Goal: Information Seeking & Learning: Get advice/opinions

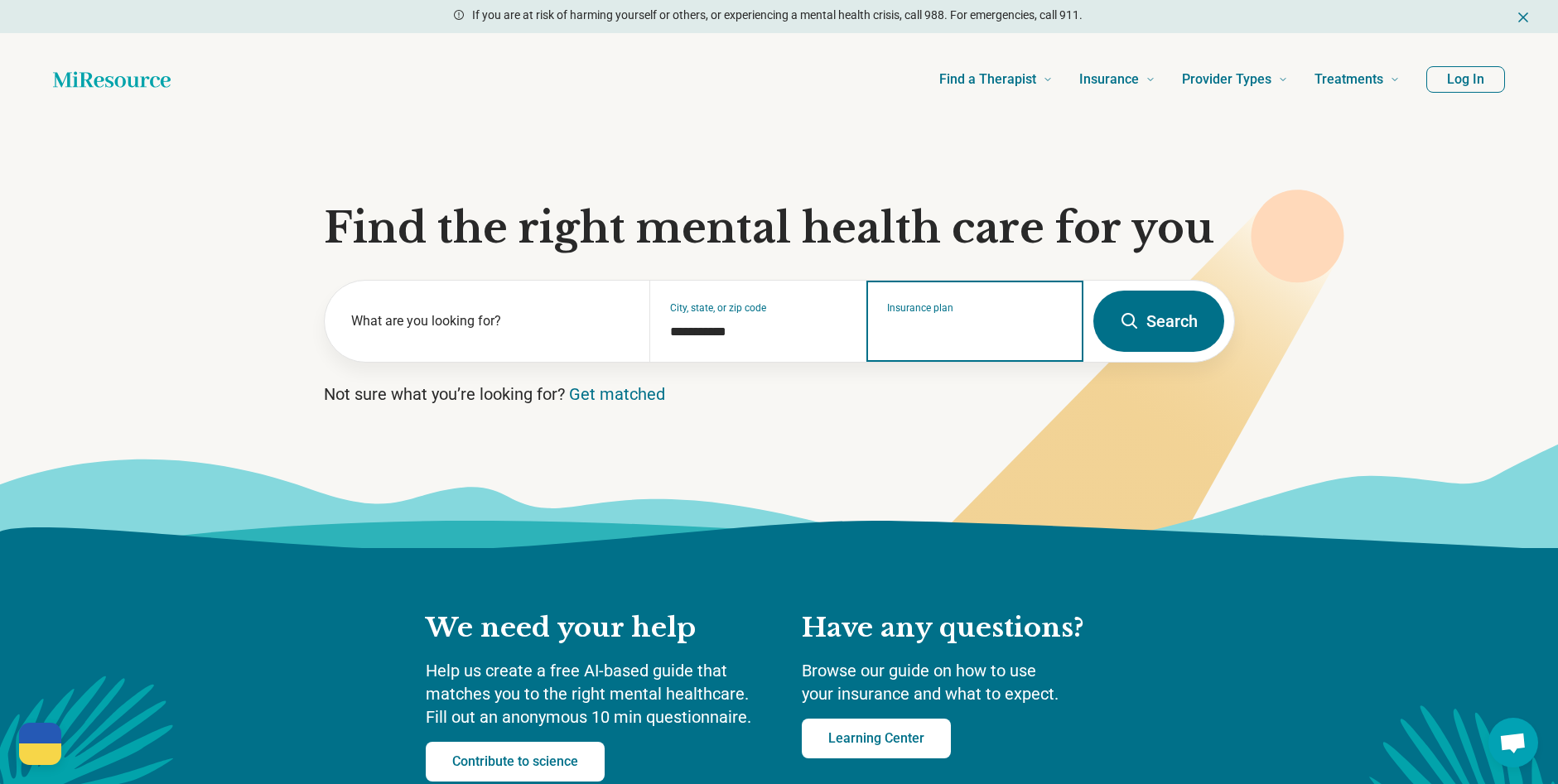
click at [960, 326] on input "Insurance plan" at bounding box center [975, 331] width 176 height 19
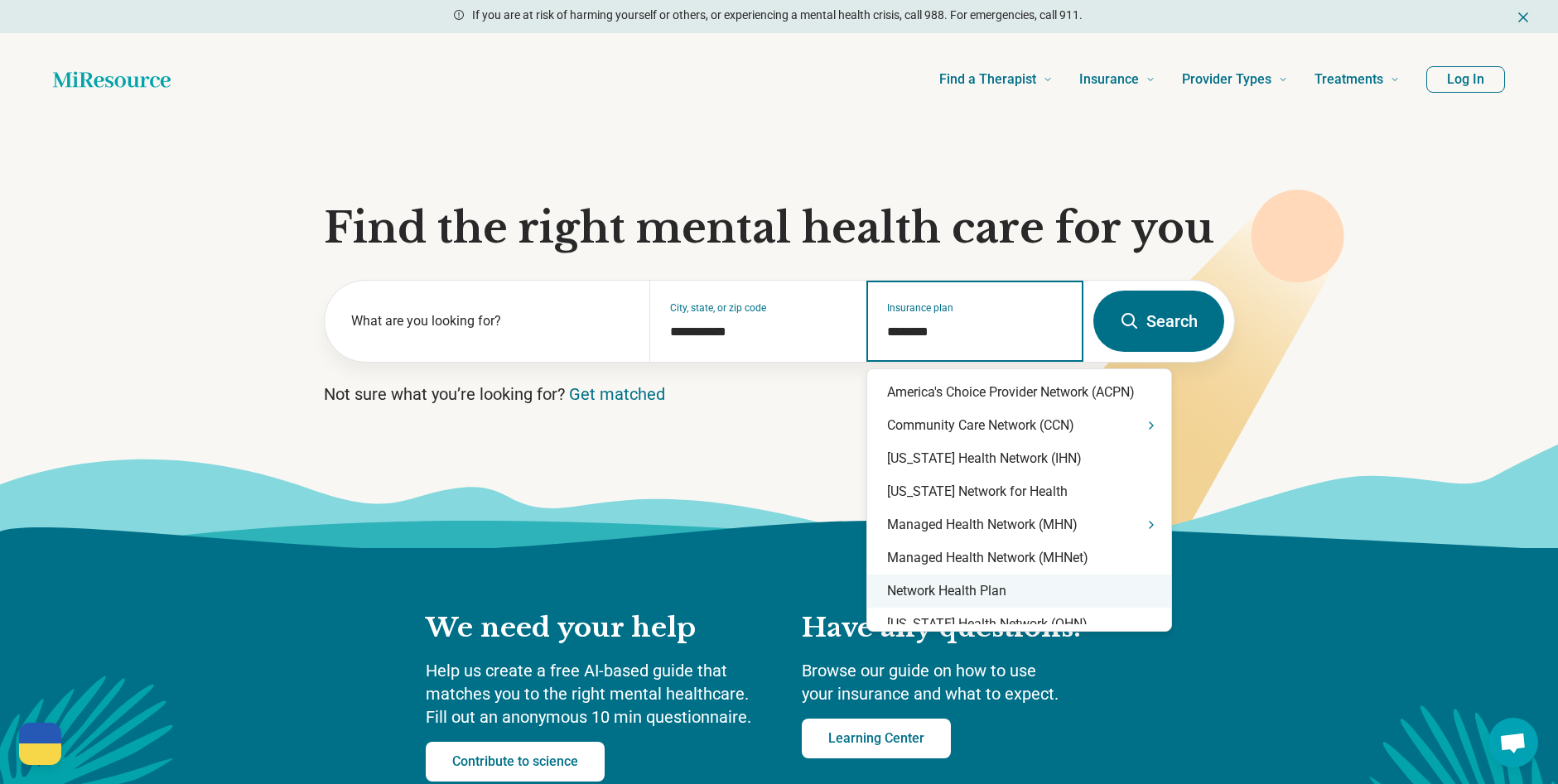
click at [930, 607] on div "Network Health Plan" at bounding box center [1019, 591] width 304 height 33
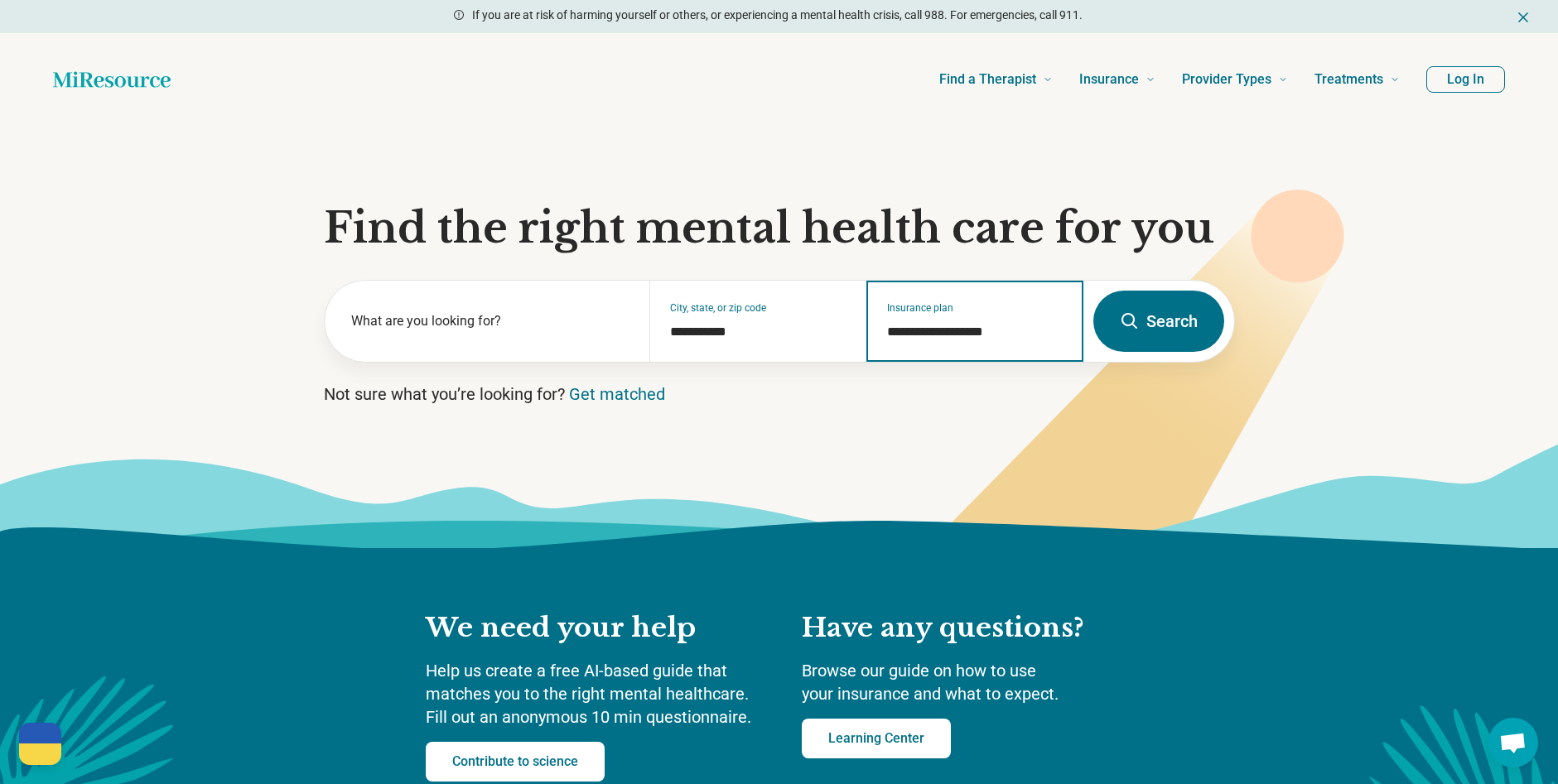
type input "**********"
click at [1155, 332] on button "Search" at bounding box center [1159, 321] width 131 height 61
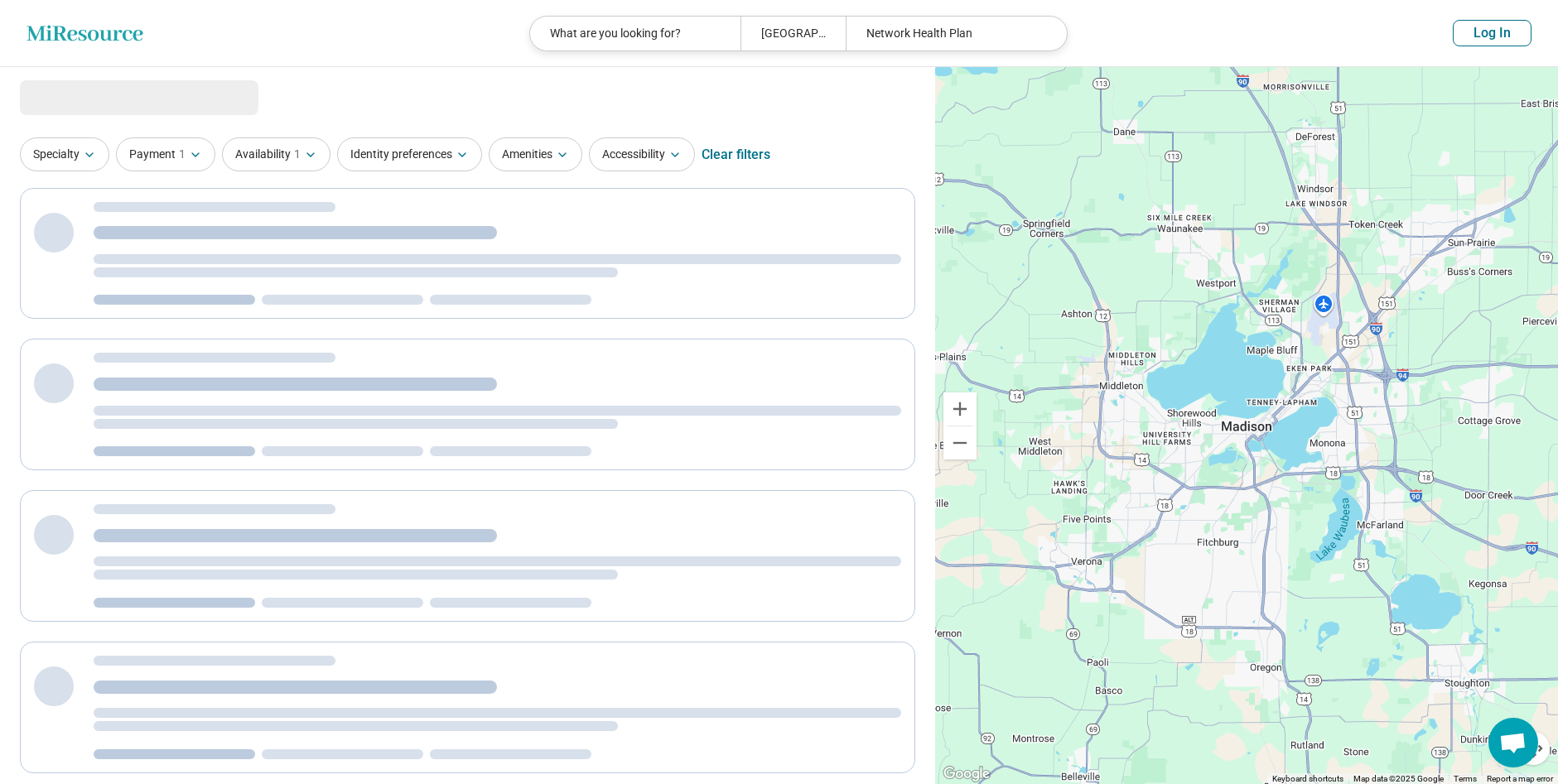
select select "***"
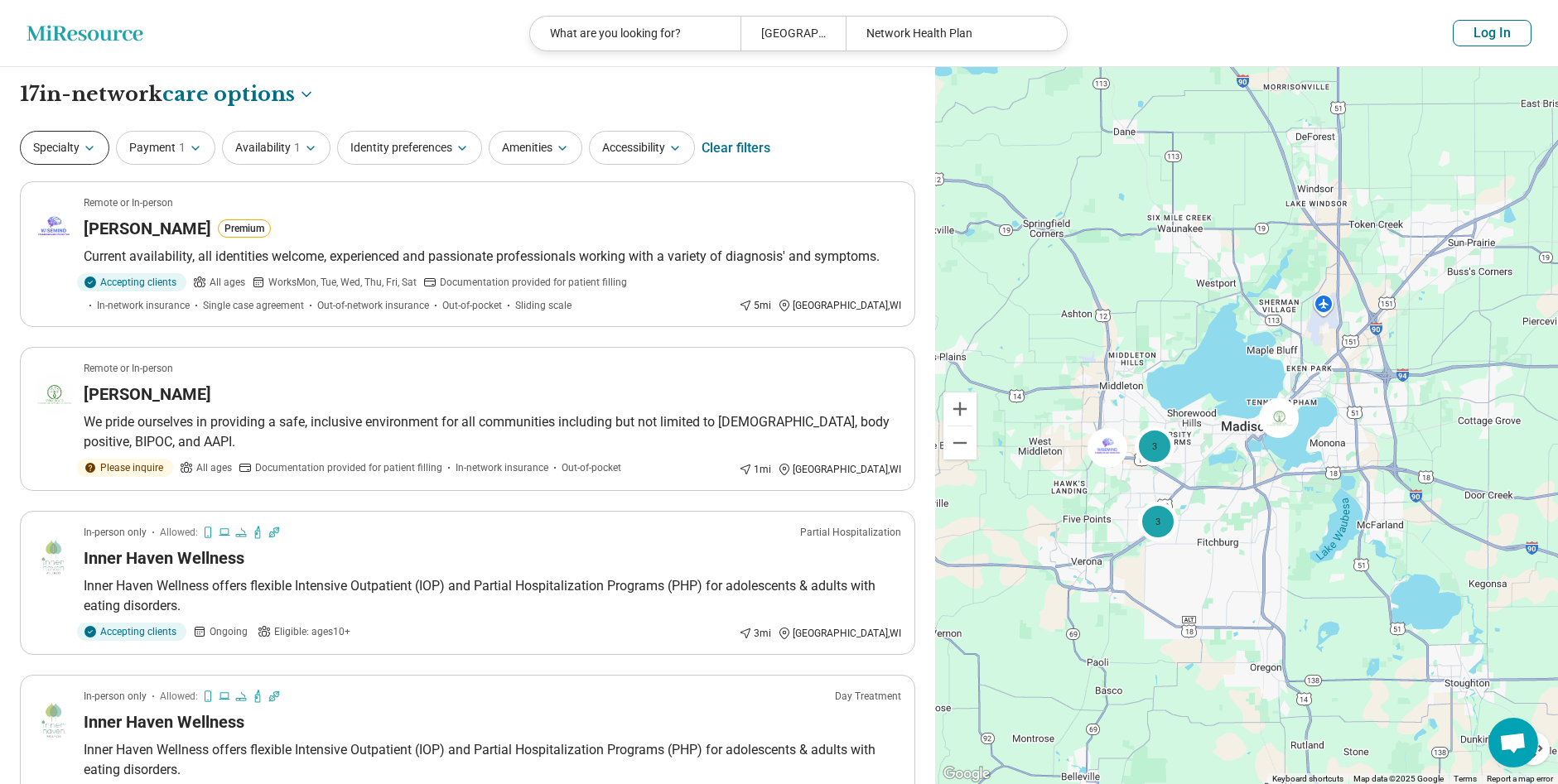
click at [58, 137] on button "Specialty" at bounding box center [64, 148] width 89 height 34
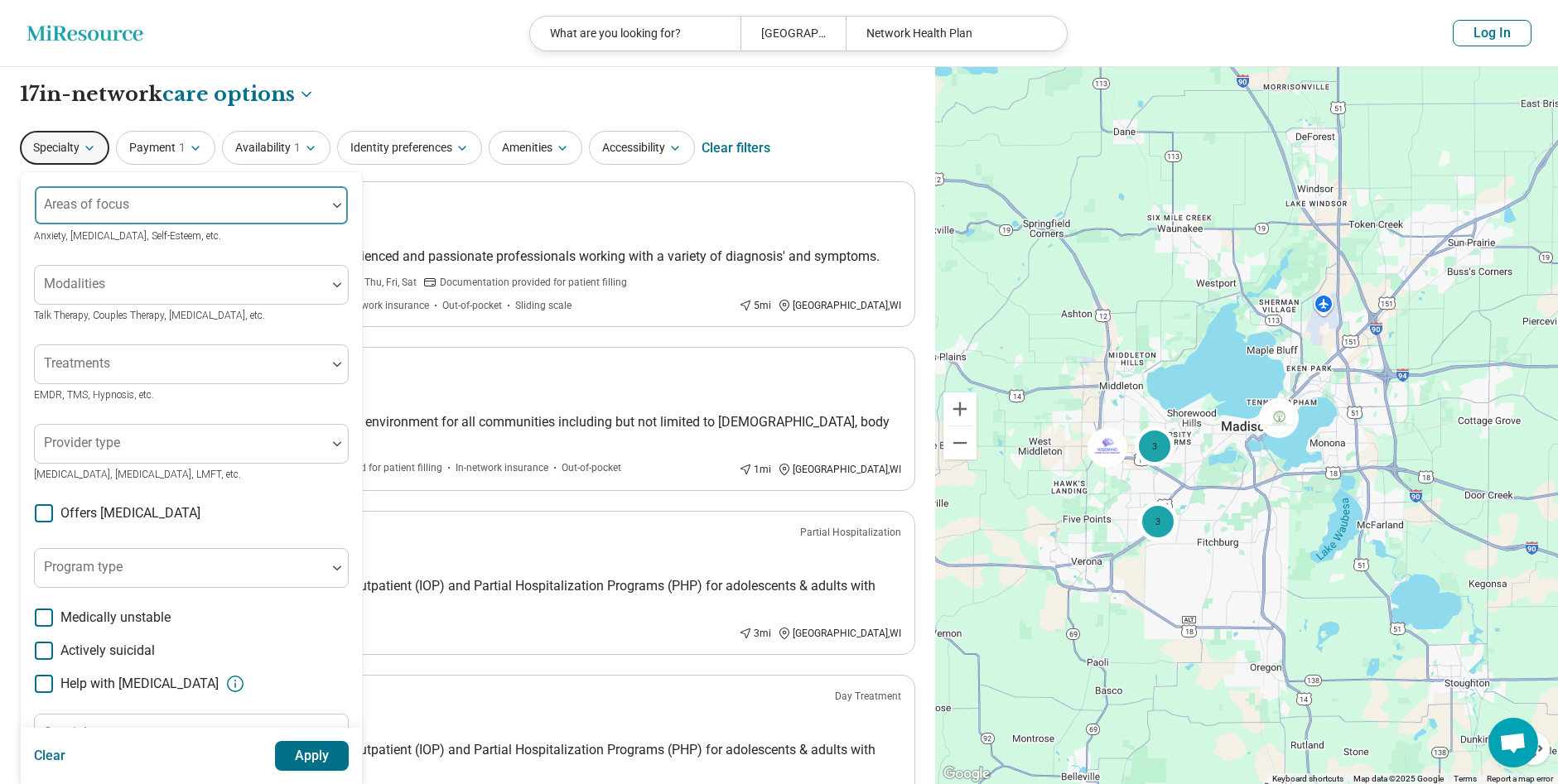
click at [117, 204] on div "Areas of focus" at bounding box center [191, 205] width 315 height 40
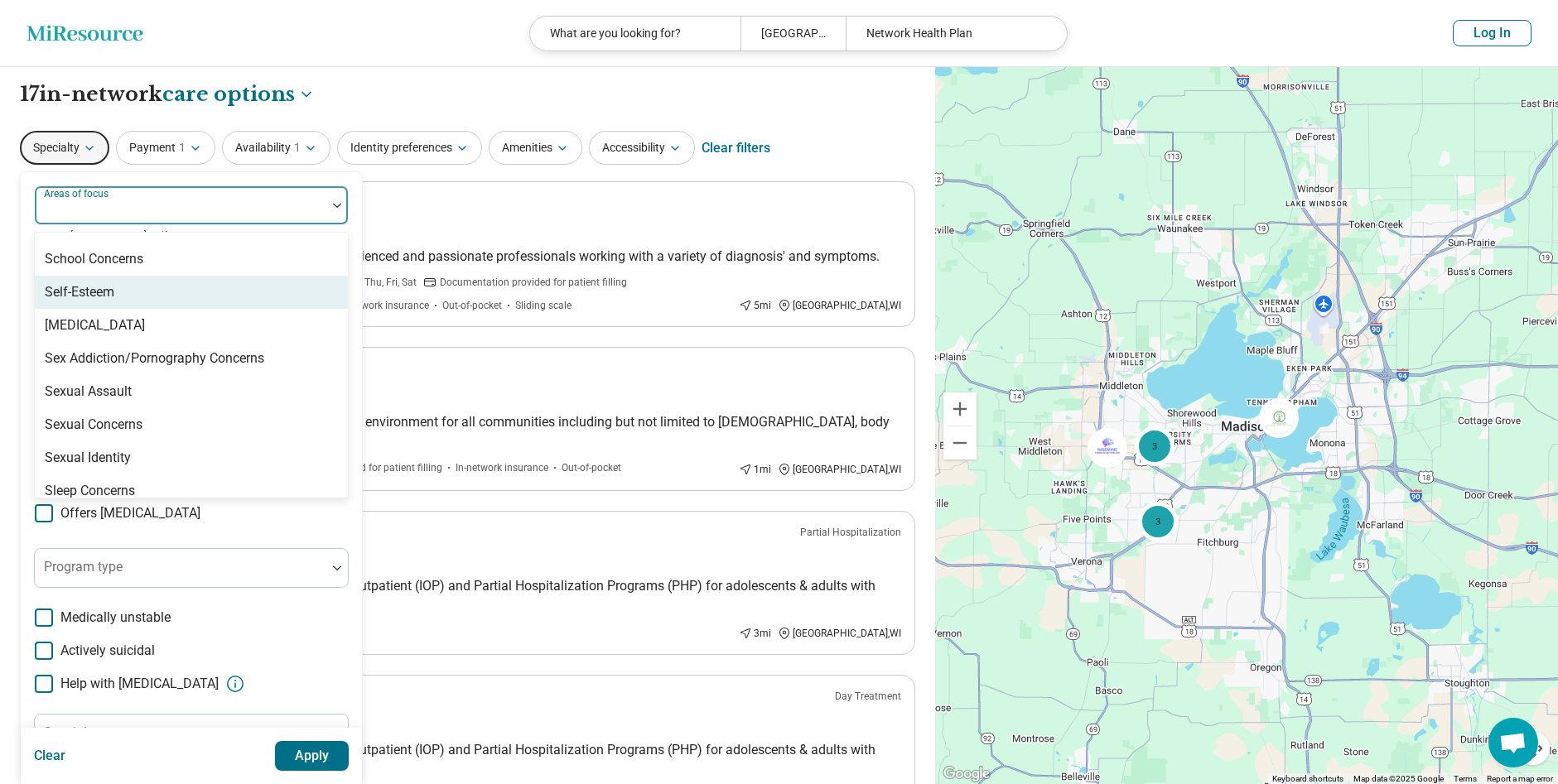
scroll to position [3092, 0]
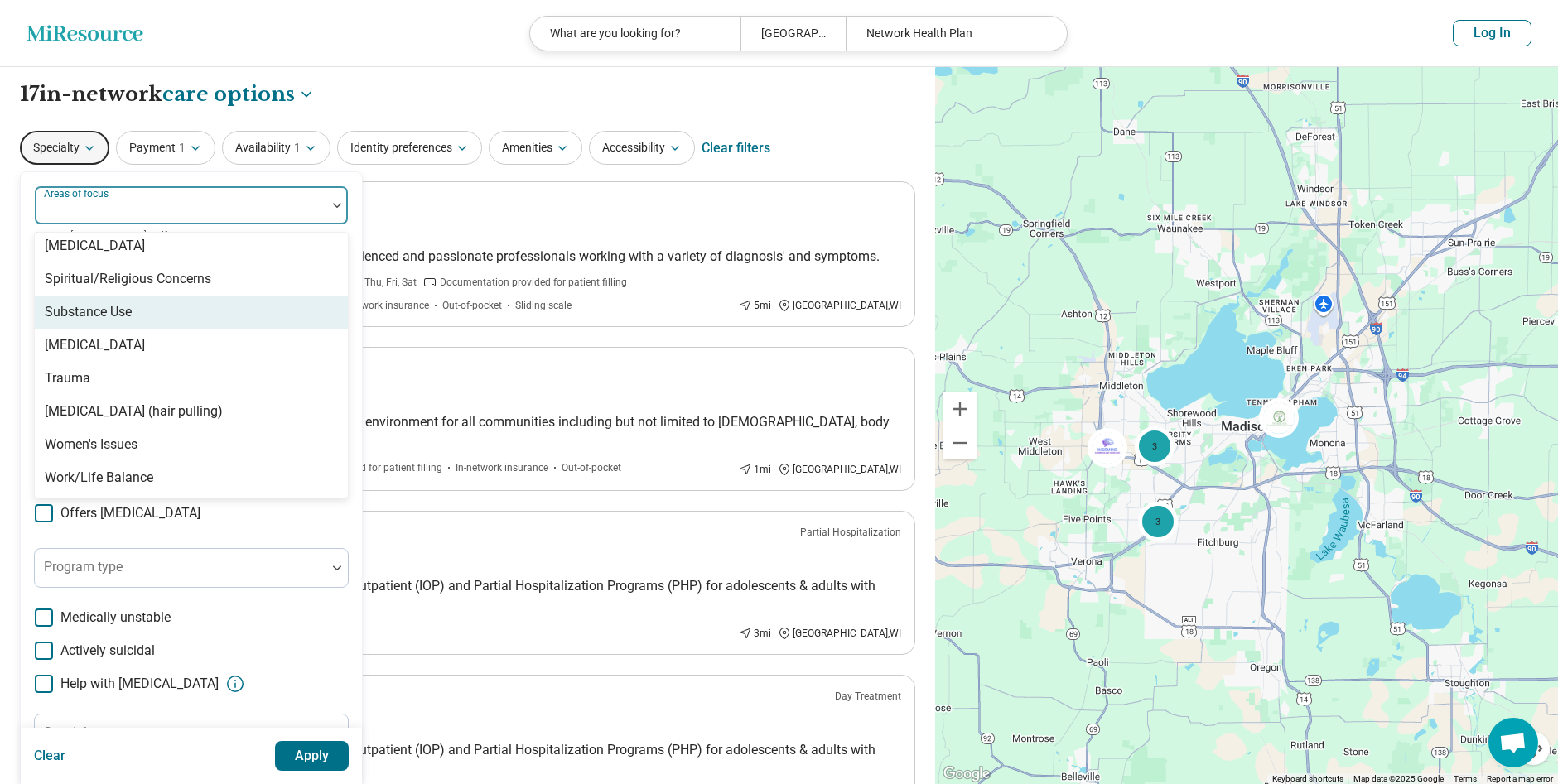
click at [236, 299] on div "Substance Use" at bounding box center [191, 312] width 313 height 33
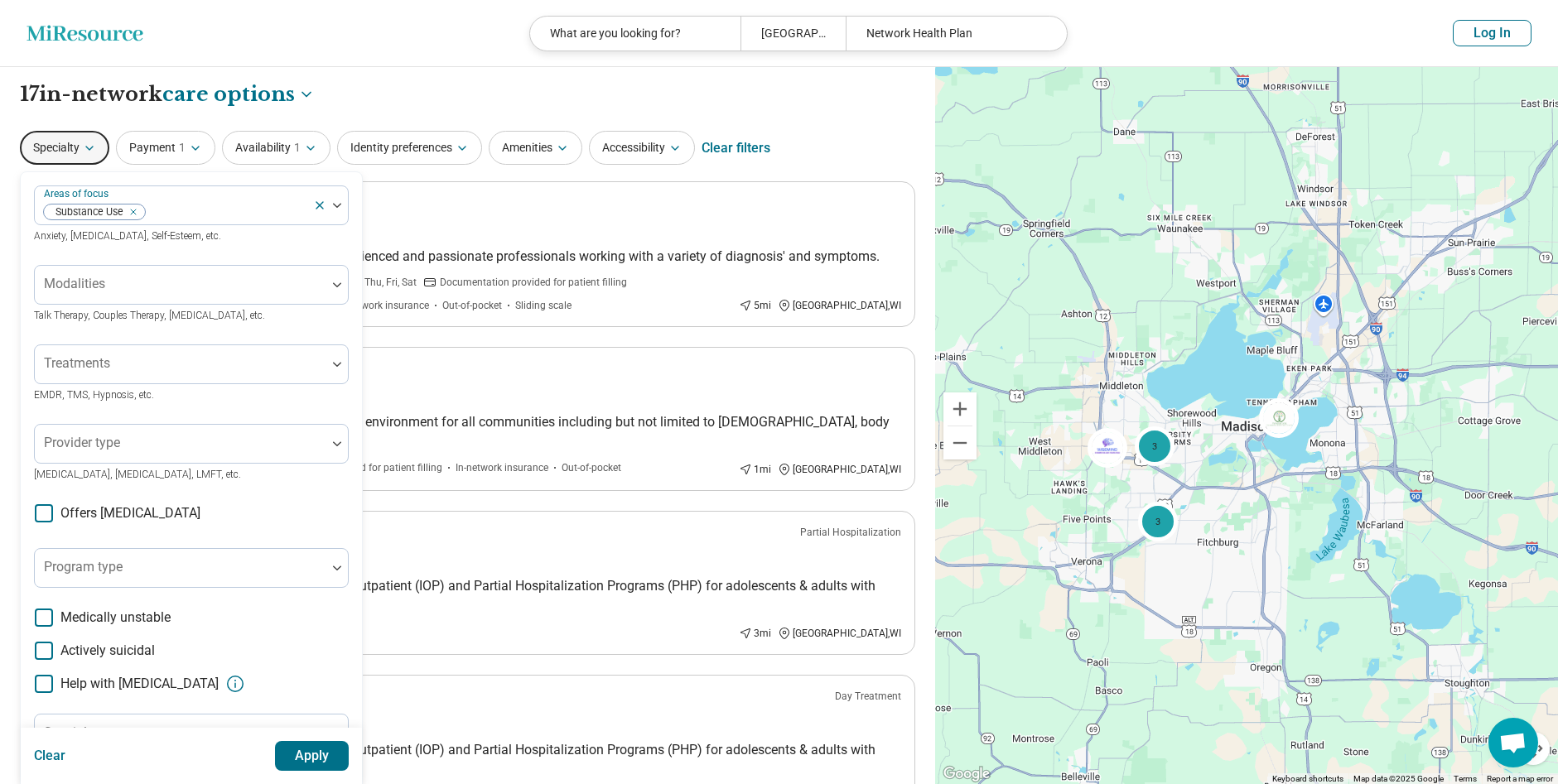
click at [316, 758] on button "Apply" at bounding box center [312, 756] width 75 height 30
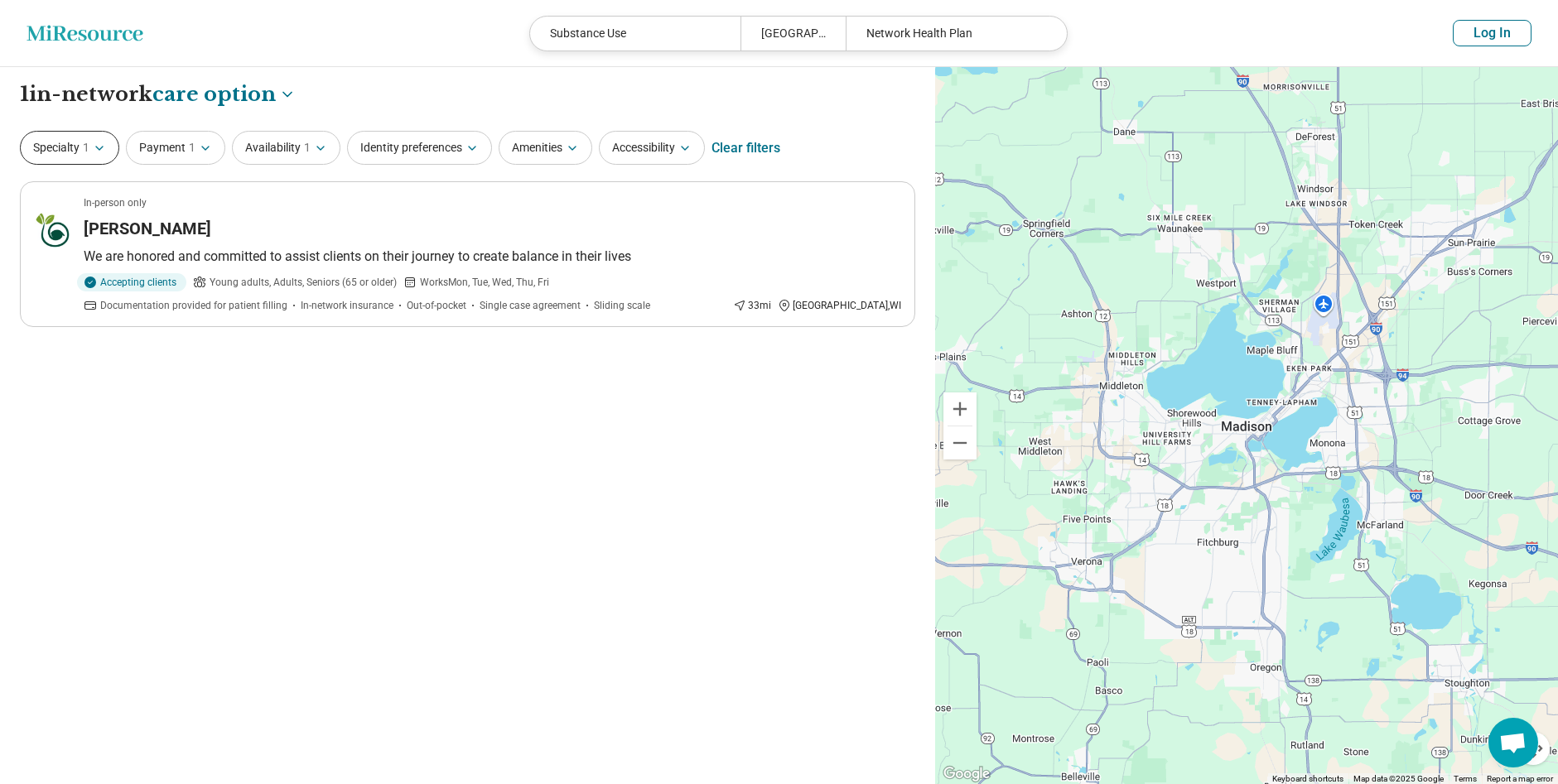
click at [77, 139] on button "Specialty 1" at bounding box center [69, 148] width 99 height 34
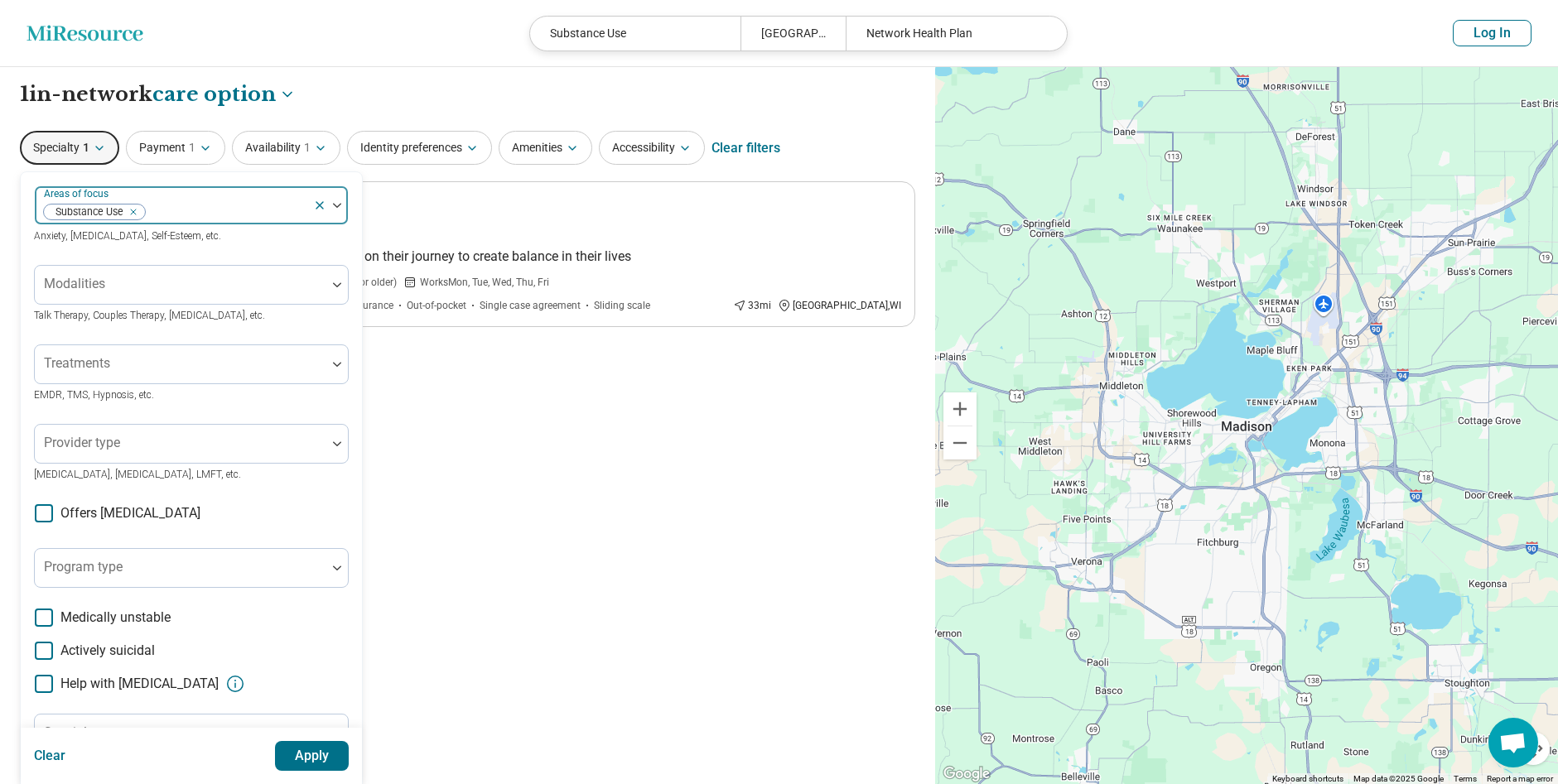
click at [137, 210] on div "Remove [object Object]" at bounding box center [130, 212] width 19 height 19
click at [338, 201] on div at bounding box center [337, 205] width 21 height 38
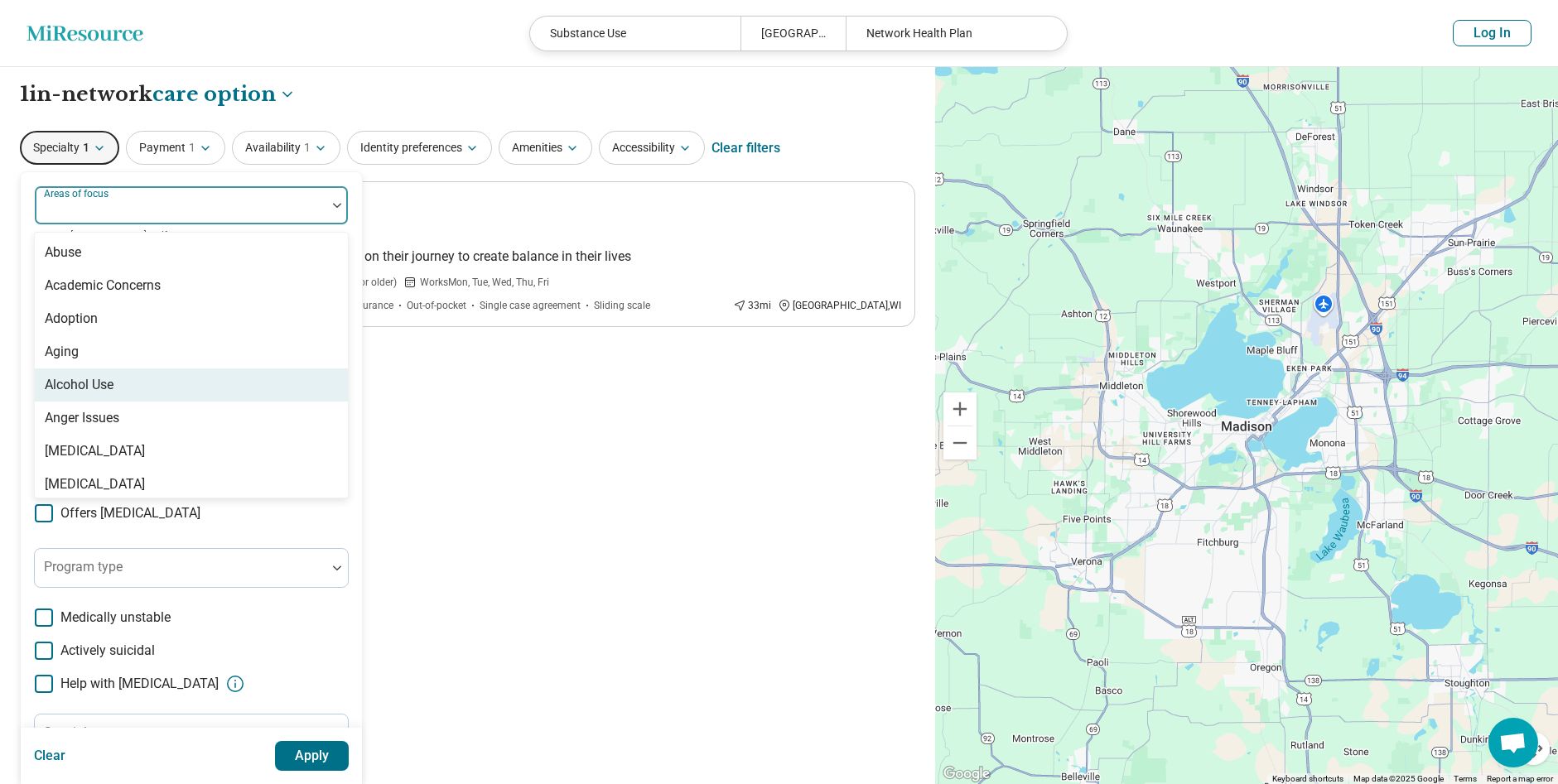
click at [285, 372] on div "Alcohol Use" at bounding box center [191, 385] width 313 height 33
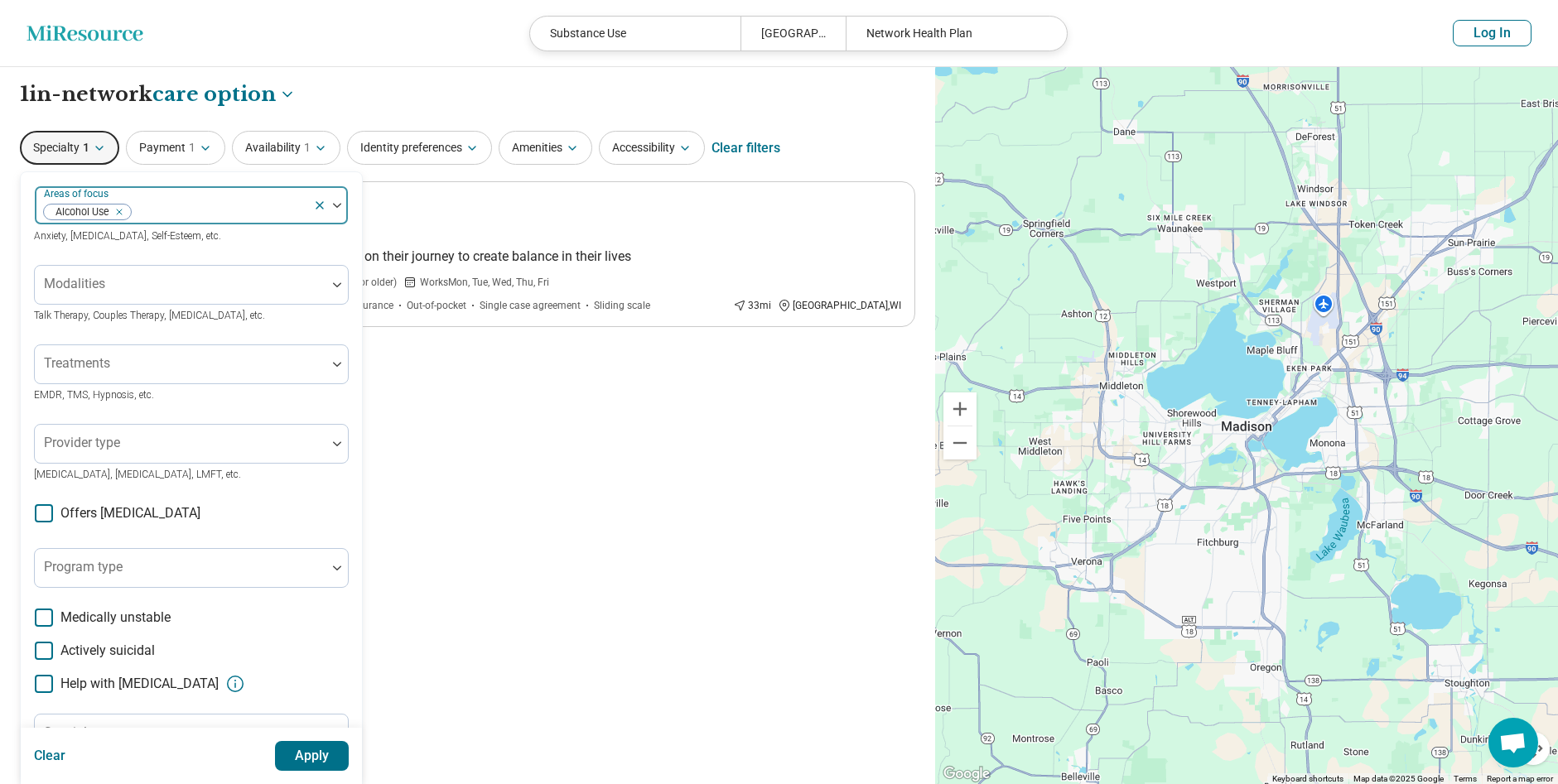
click at [321, 205] on icon at bounding box center [319, 205] width 7 height 7
click at [295, 210] on div at bounding box center [181, 212] width 278 height 23
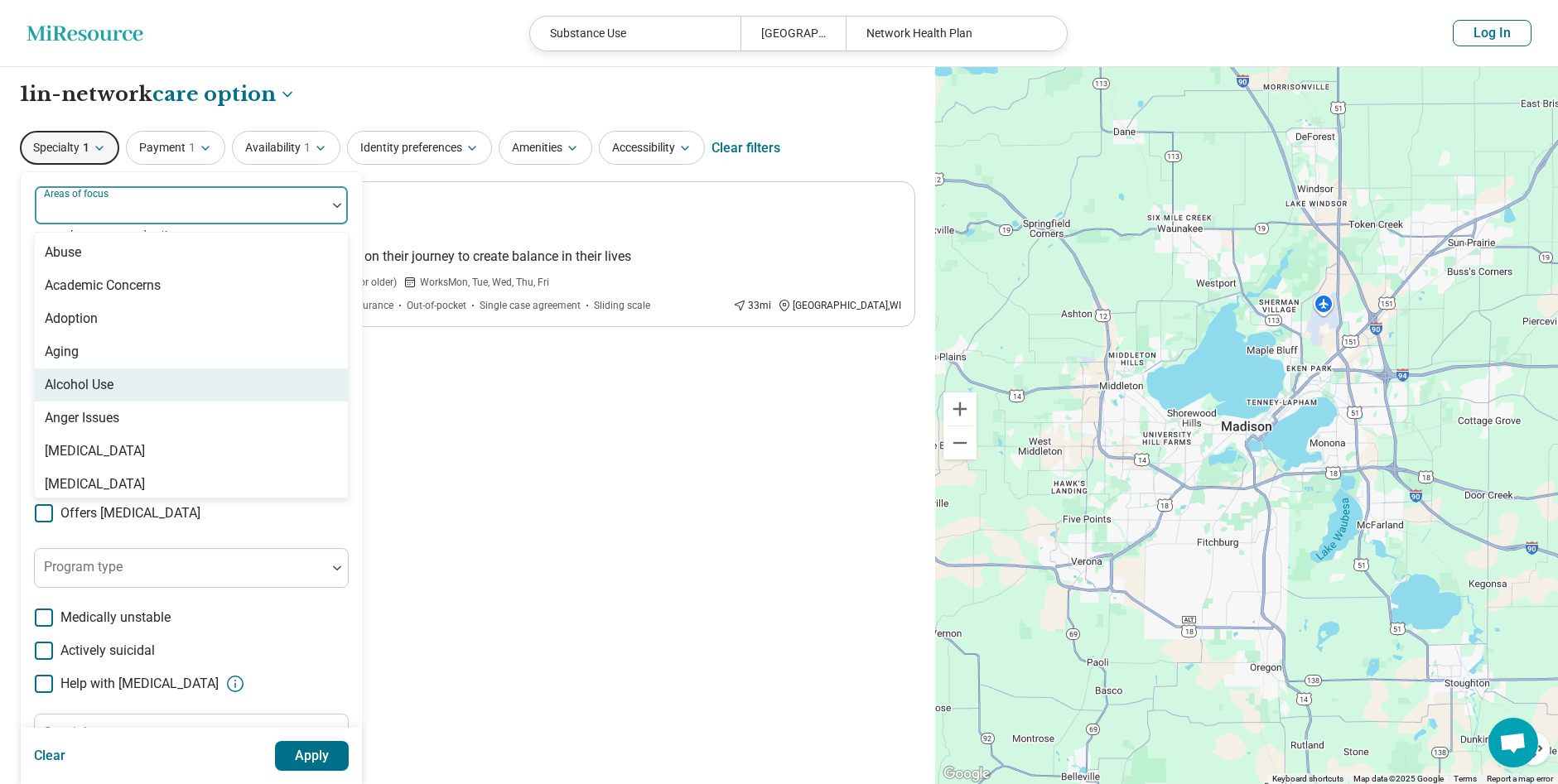
click at [305, 397] on div "Alcohol Use" at bounding box center [191, 385] width 313 height 33
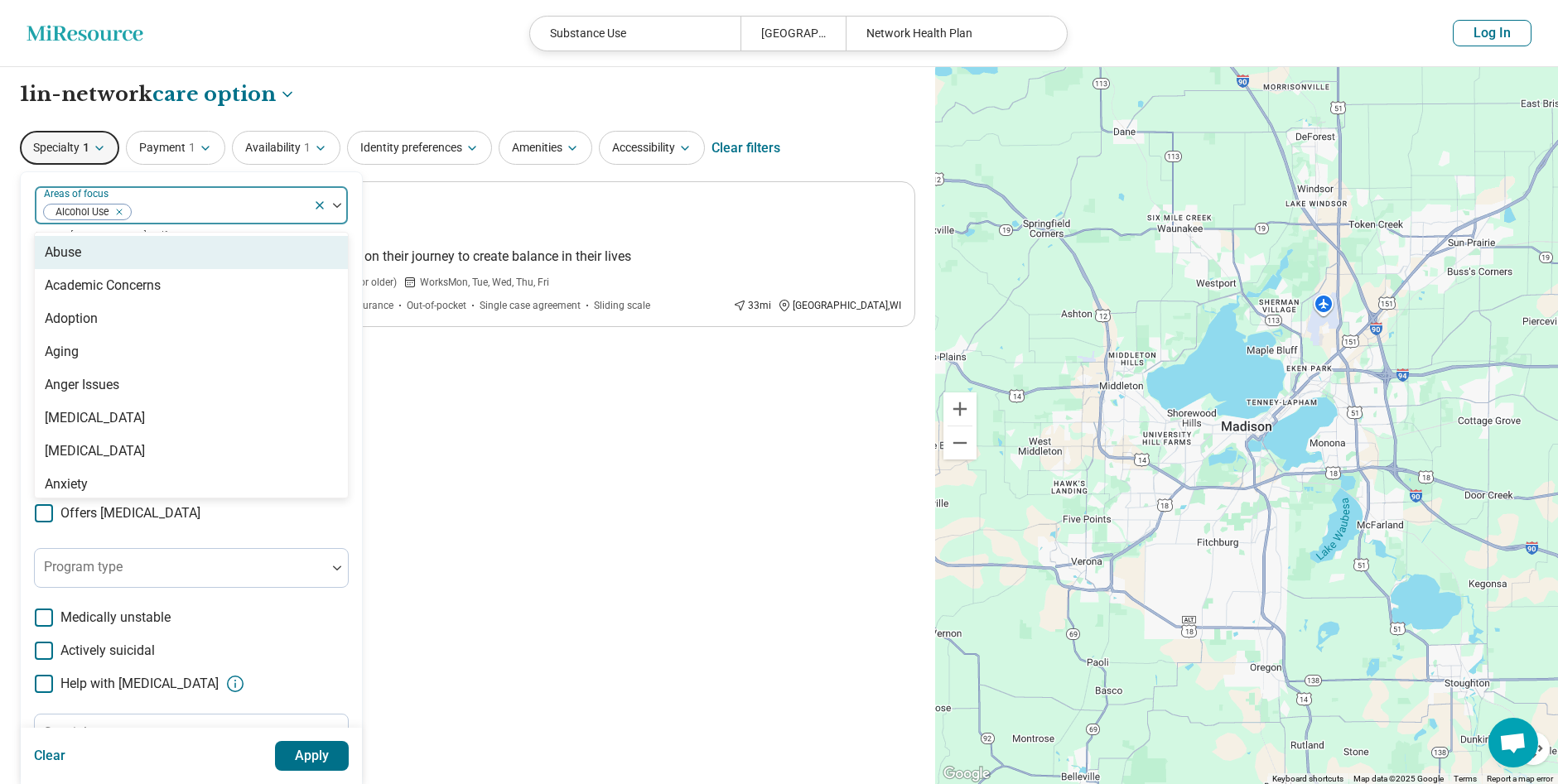
click at [336, 205] on img at bounding box center [337, 205] width 9 height 5
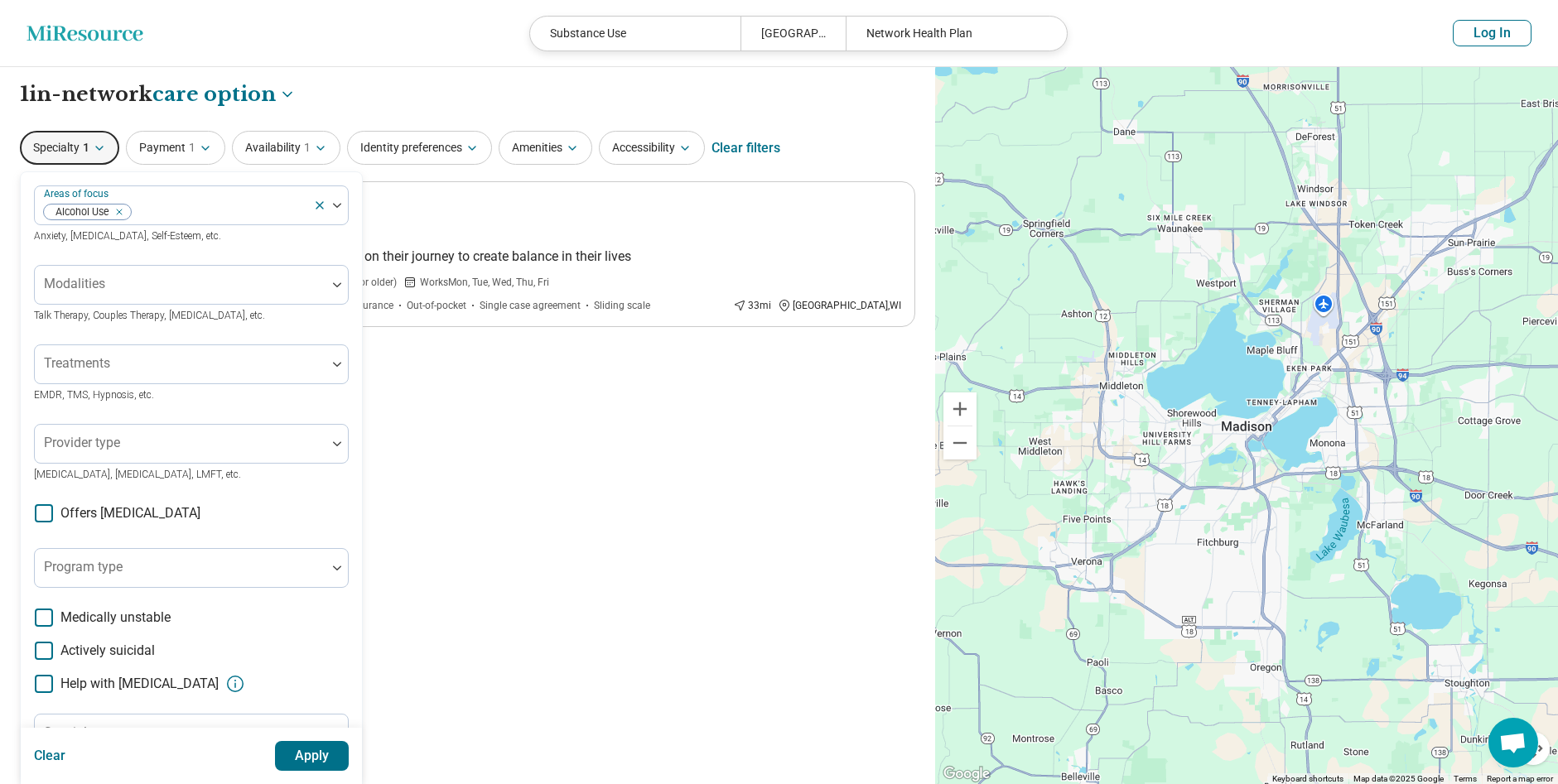
click at [328, 746] on button "Apply" at bounding box center [312, 756] width 75 height 30
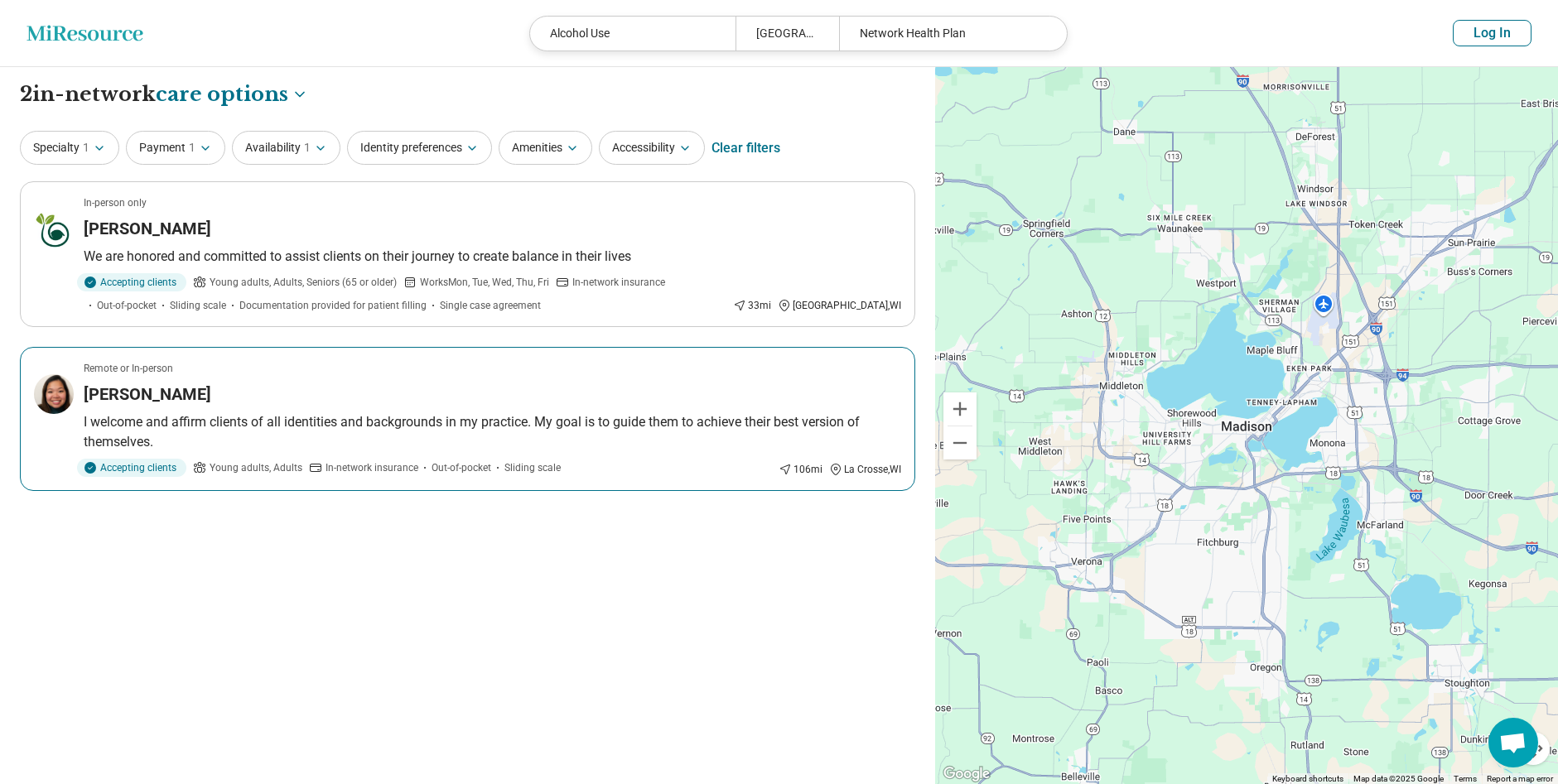
click at [305, 400] on div "Houa Yang" at bounding box center [492, 394] width 817 height 23
click at [100, 146] on icon "button" at bounding box center [99, 149] width 14 height 14
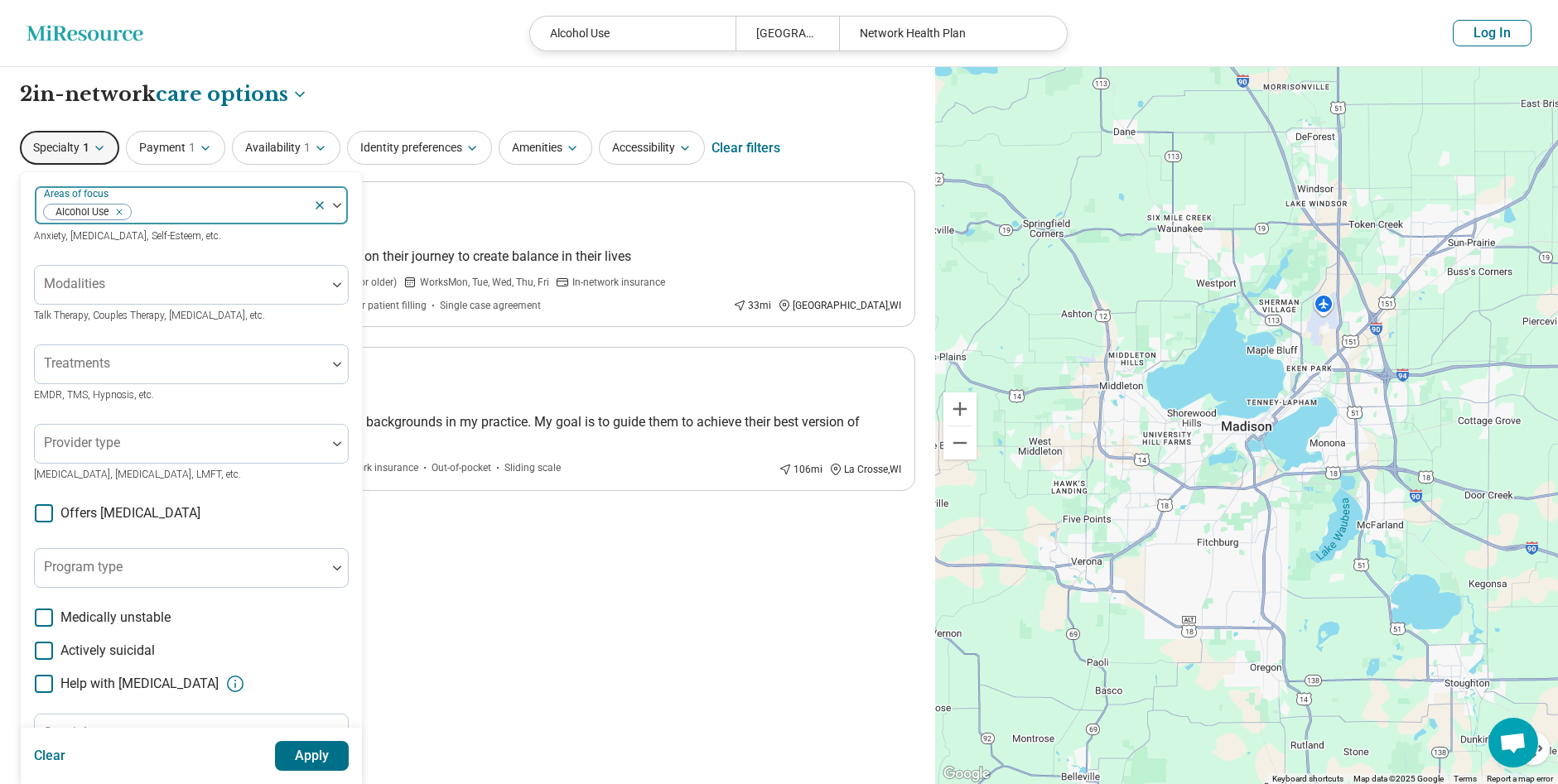
click at [317, 204] on icon at bounding box center [320, 205] width 14 height 14
click at [340, 202] on div at bounding box center [337, 205] width 21 height 38
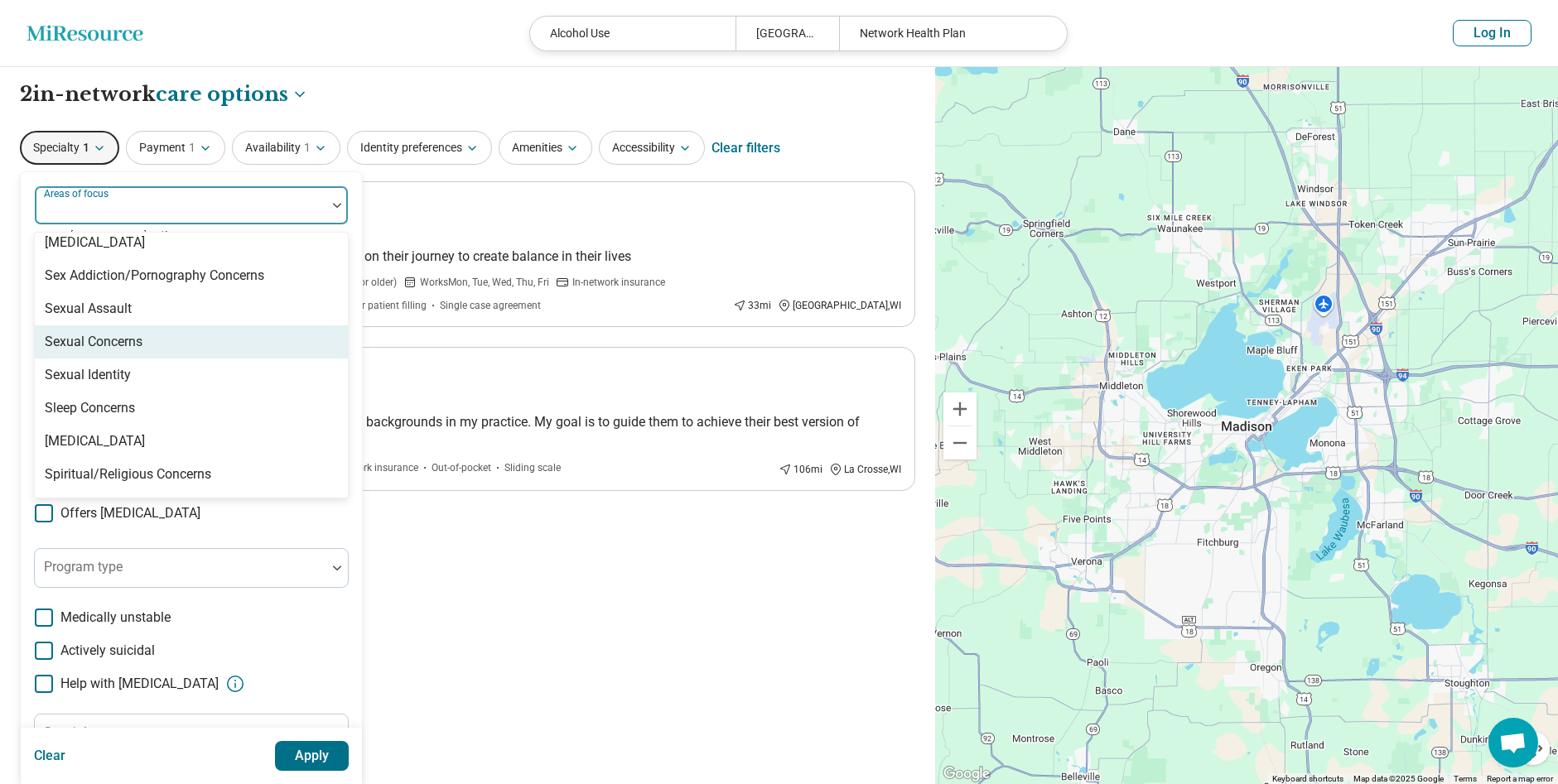
scroll to position [3092, 0]
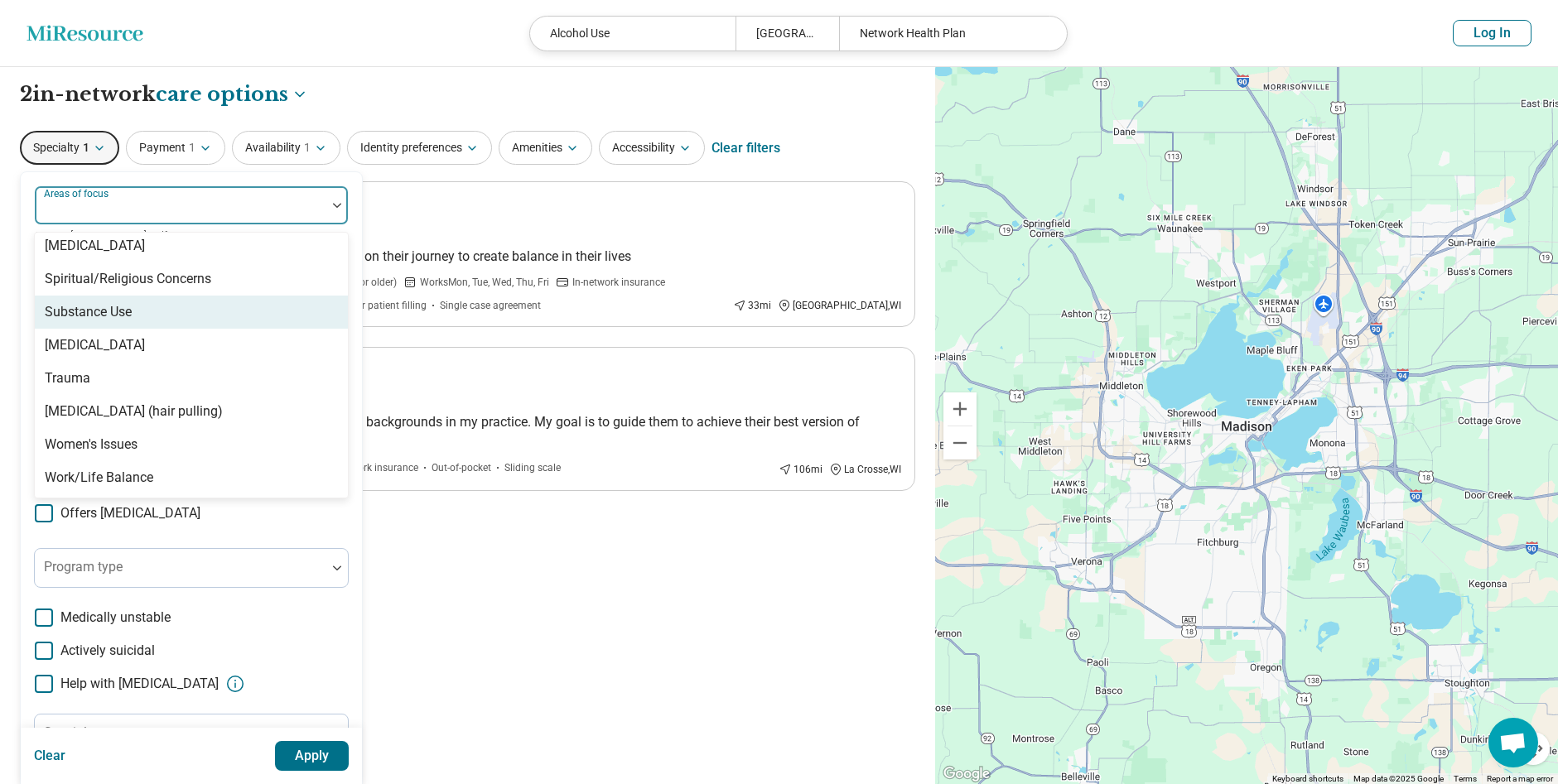
click at [266, 315] on div "Substance Use" at bounding box center [191, 312] width 313 height 33
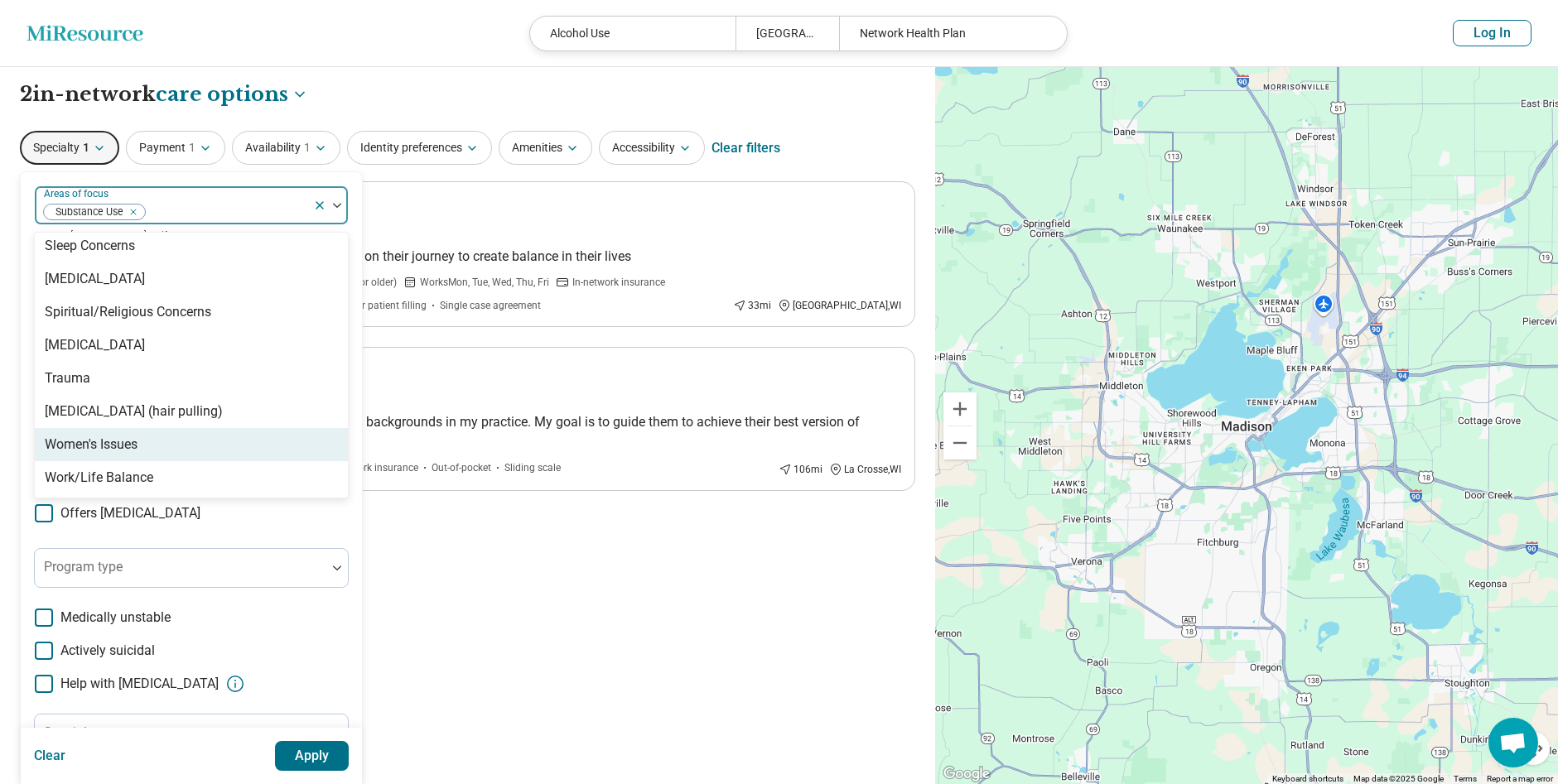
click at [327, 748] on button "Apply" at bounding box center [312, 756] width 75 height 30
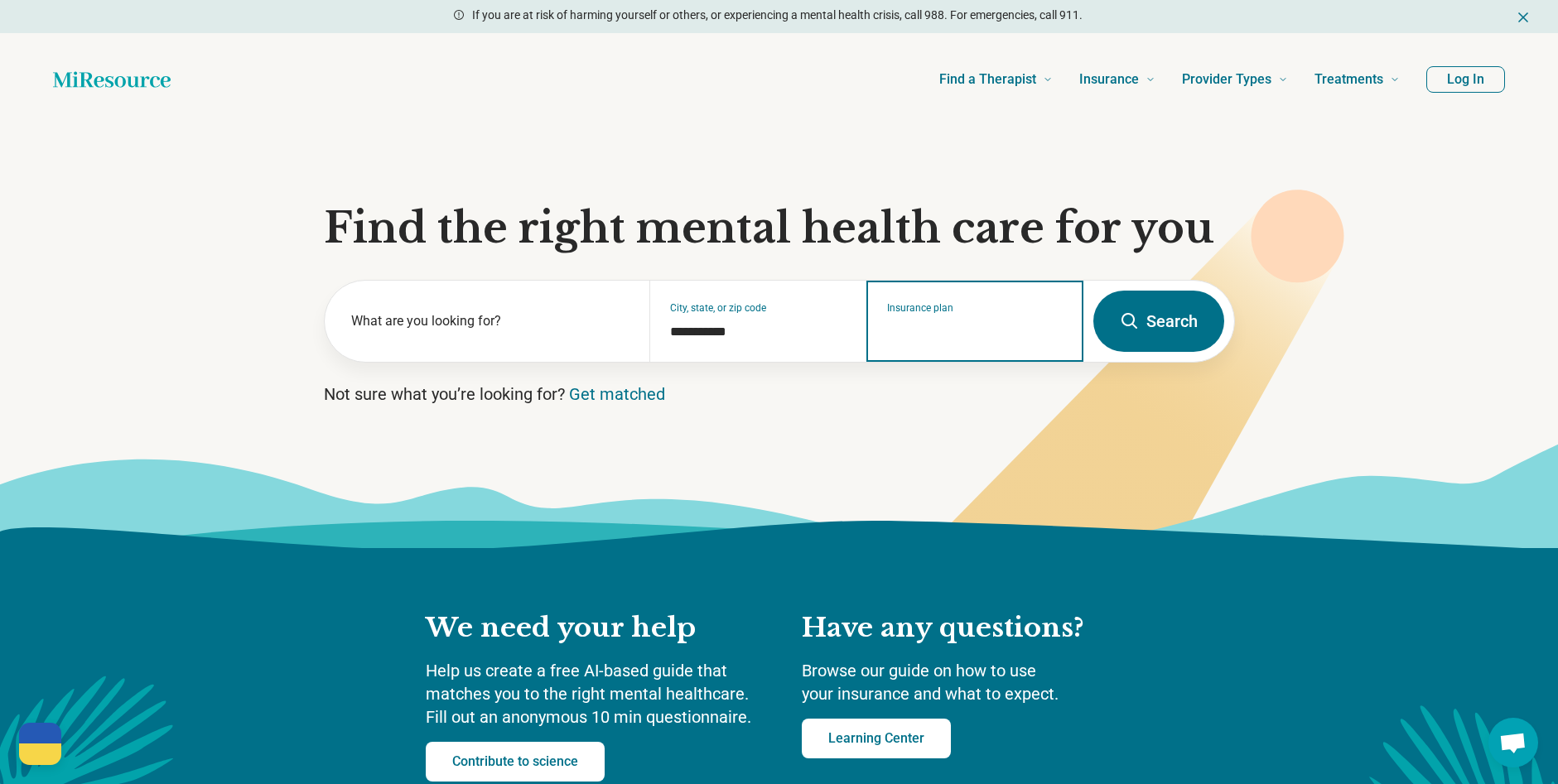
click at [932, 327] on input "Insurance plan" at bounding box center [975, 331] width 176 height 19
type input "**********"
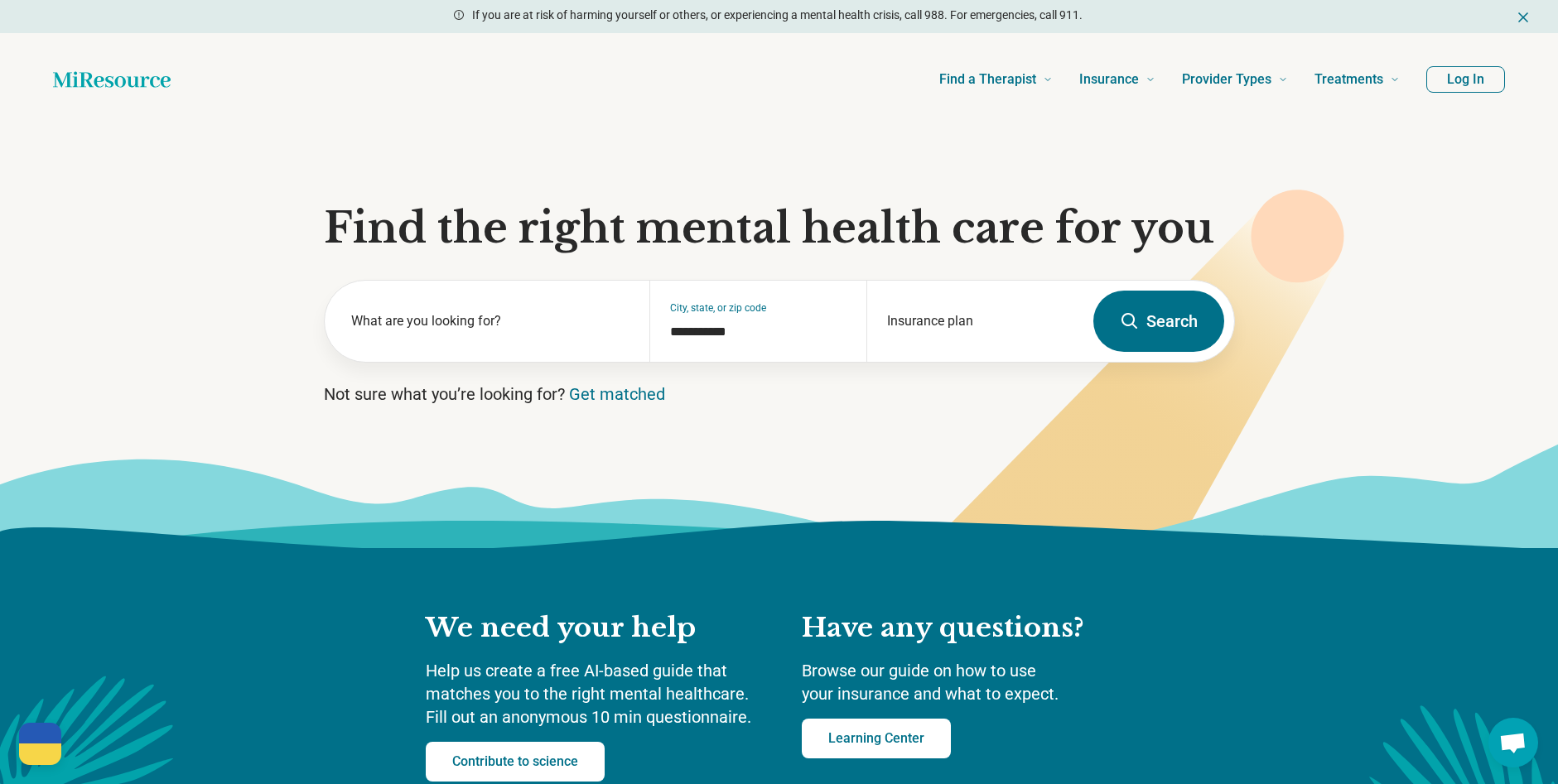
click at [1144, 327] on button "Search" at bounding box center [1159, 321] width 131 height 61
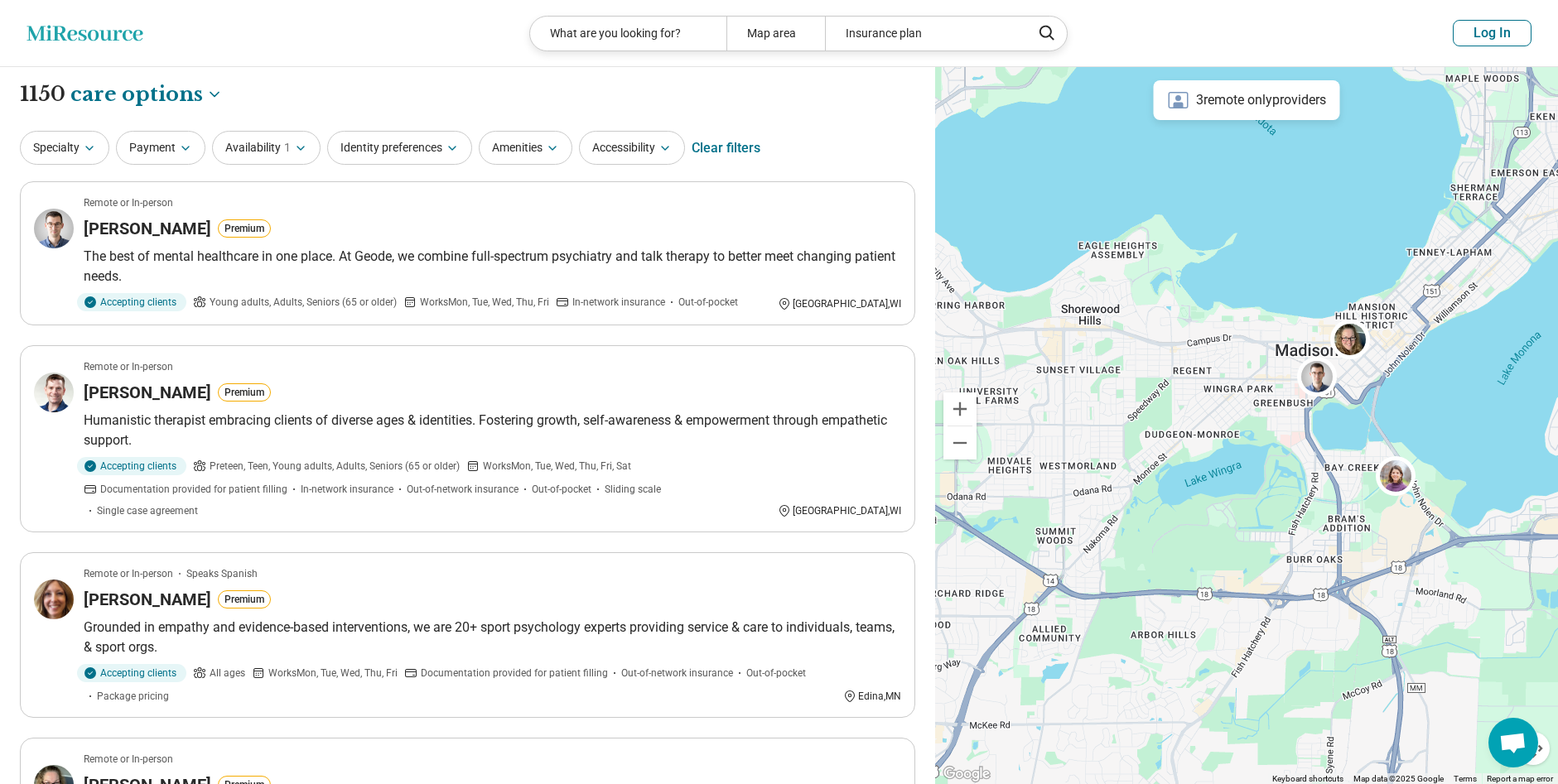
drag, startPoint x: 1415, startPoint y: 311, endPoint x: 1221, endPoint y: 488, distance: 262.6
click at [1221, 488] on div at bounding box center [1246, 426] width 623 height 718
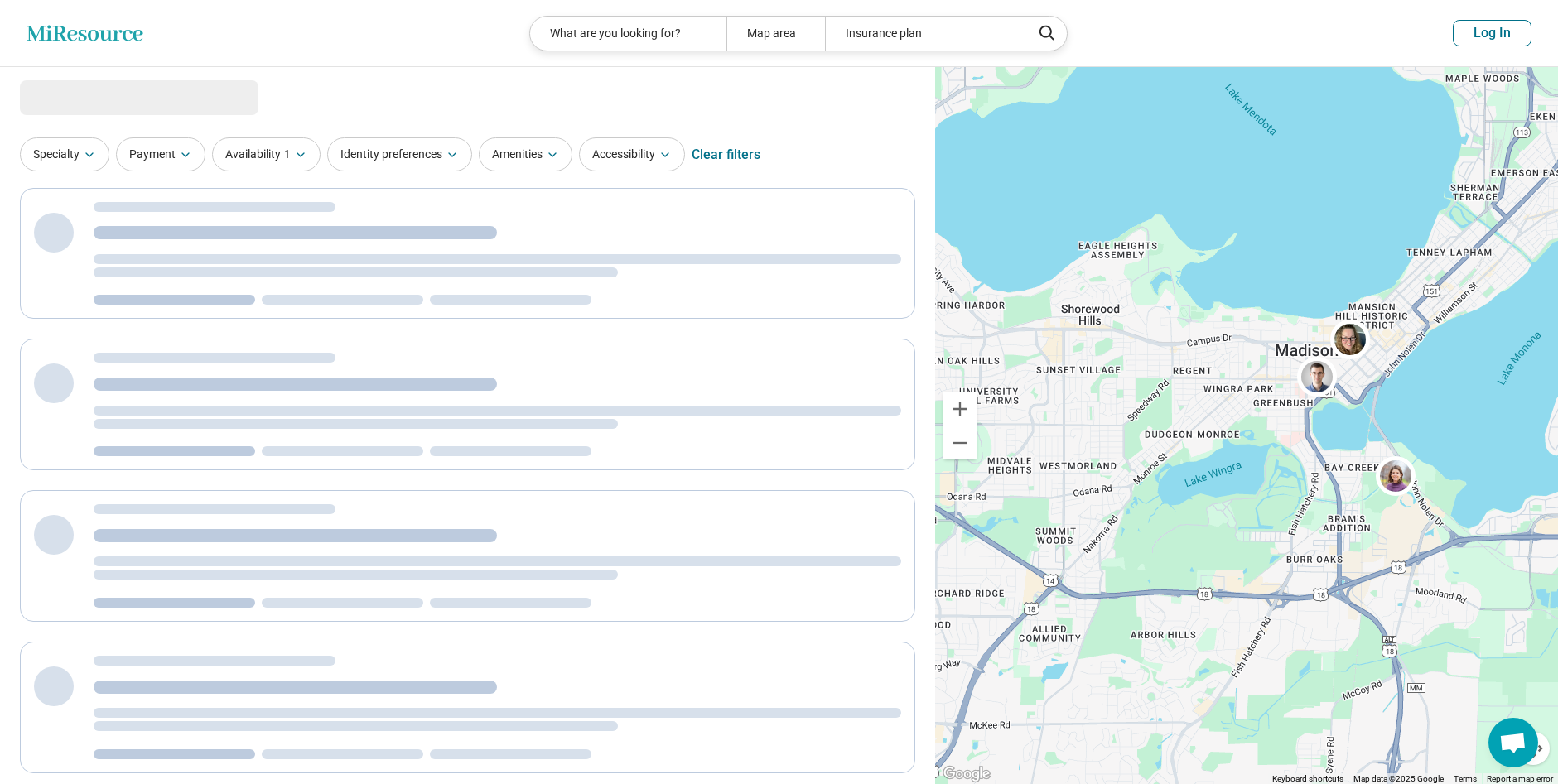
select select "***"
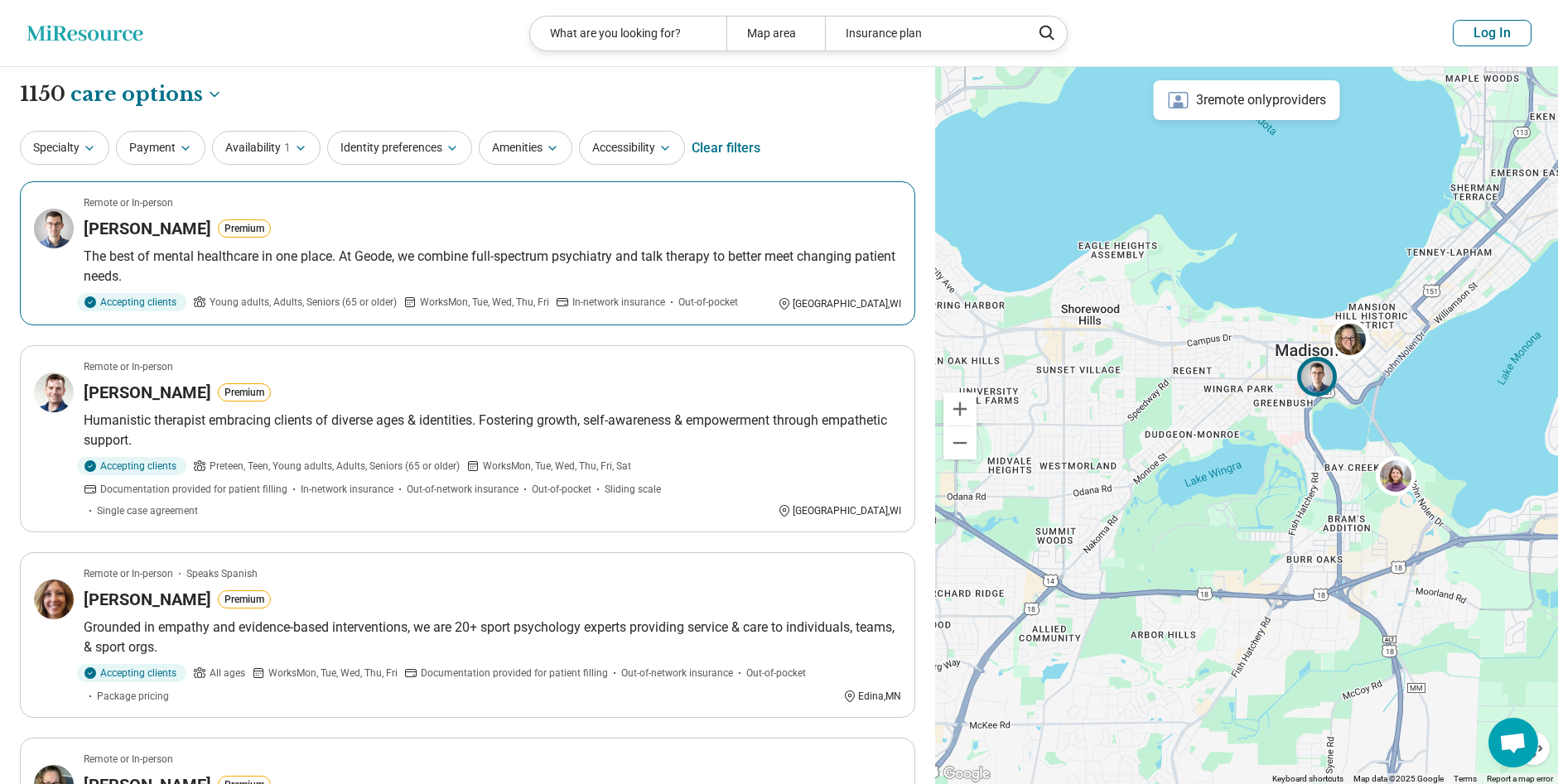
click at [327, 226] on div "Theodore Klimek Premium" at bounding box center [492, 228] width 817 height 23
click at [344, 402] on div "Anthony Utrie Premium" at bounding box center [492, 392] width 817 height 23
click at [356, 588] on div "Carlin Anderson Premium" at bounding box center [492, 599] width 817 height 23
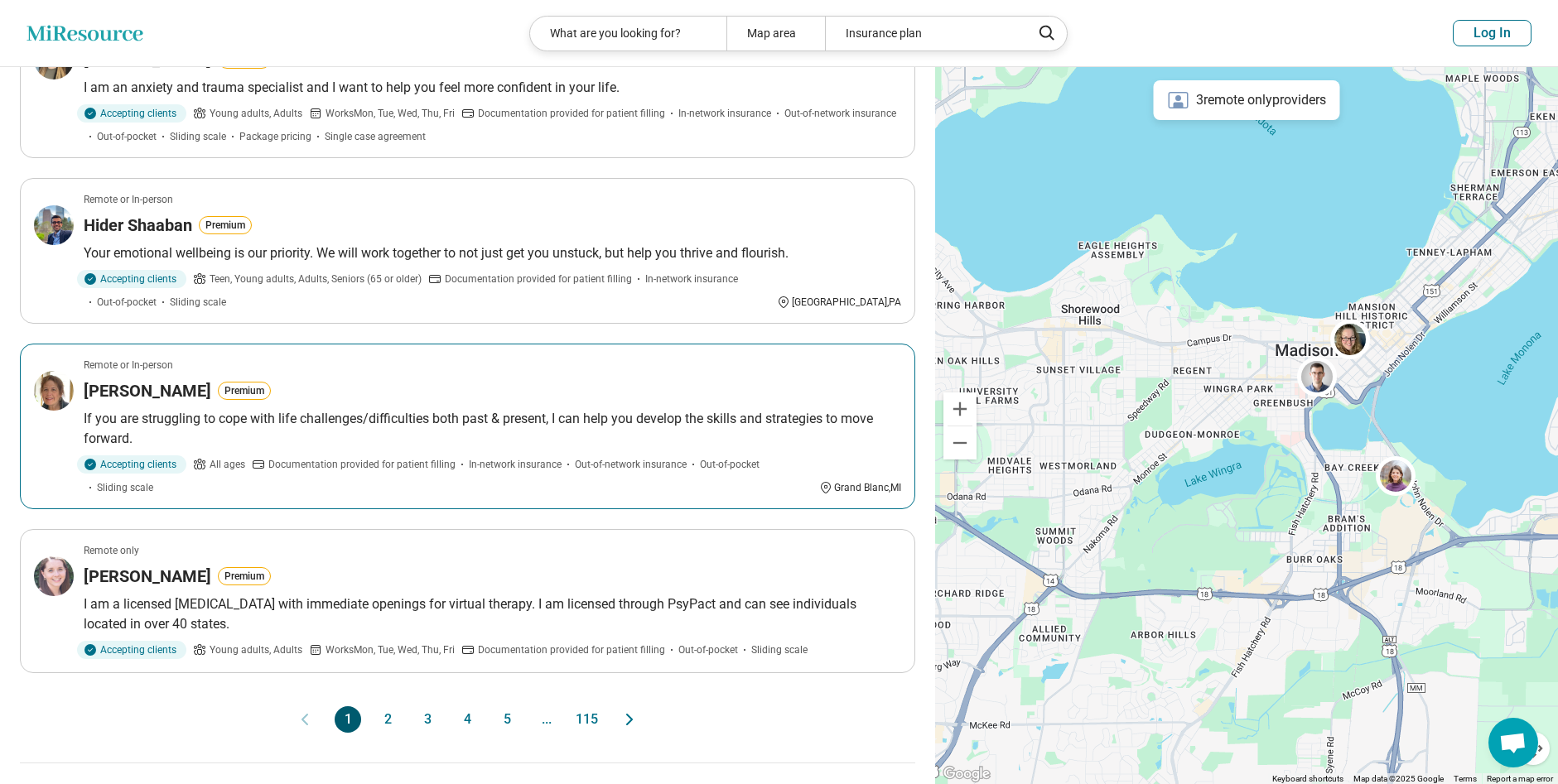
scroll to position [1324, 0]
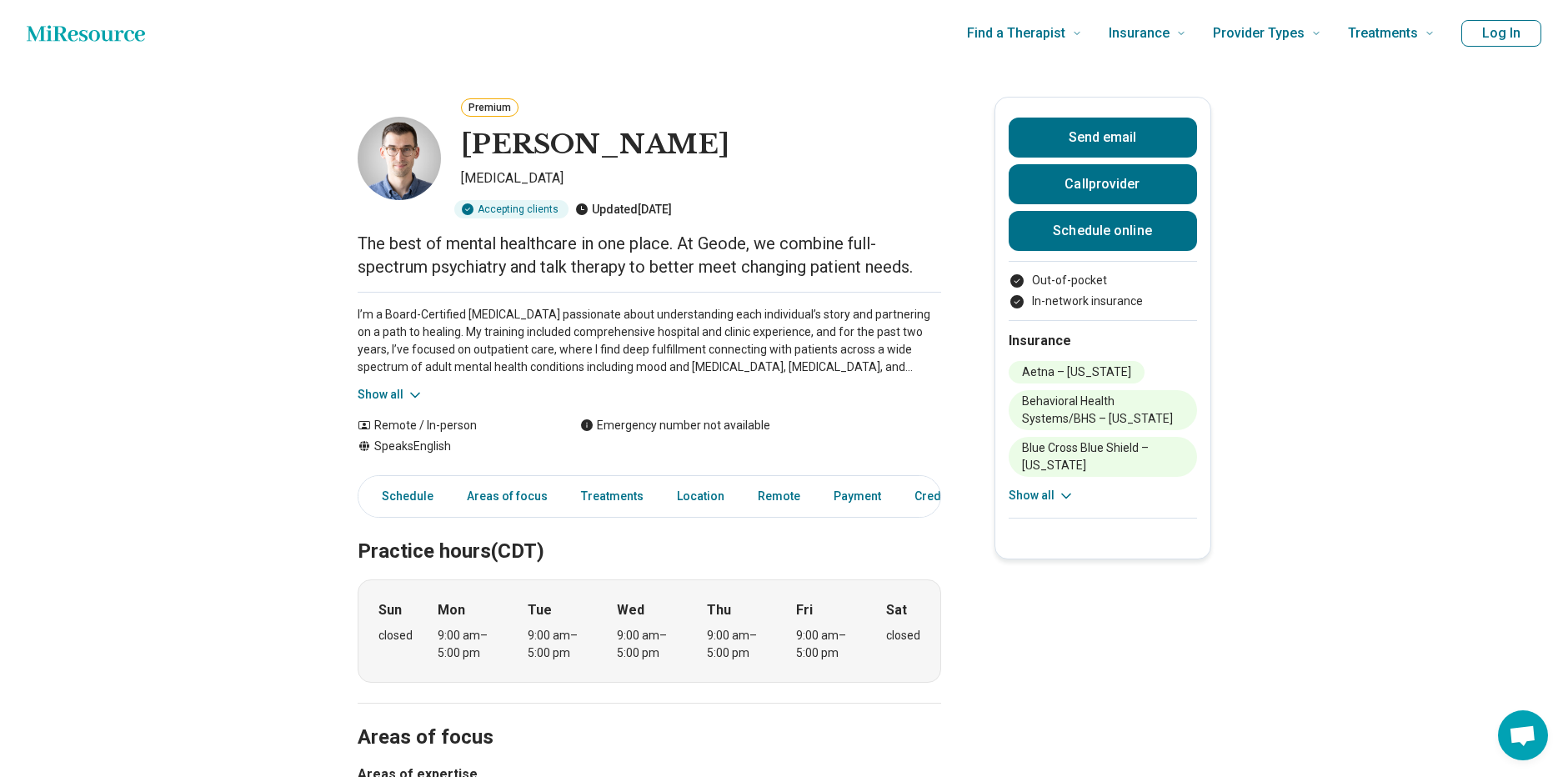
click at [1028, 493] on button "Show all" at bounding box center [1041, 496] width 66 height 18
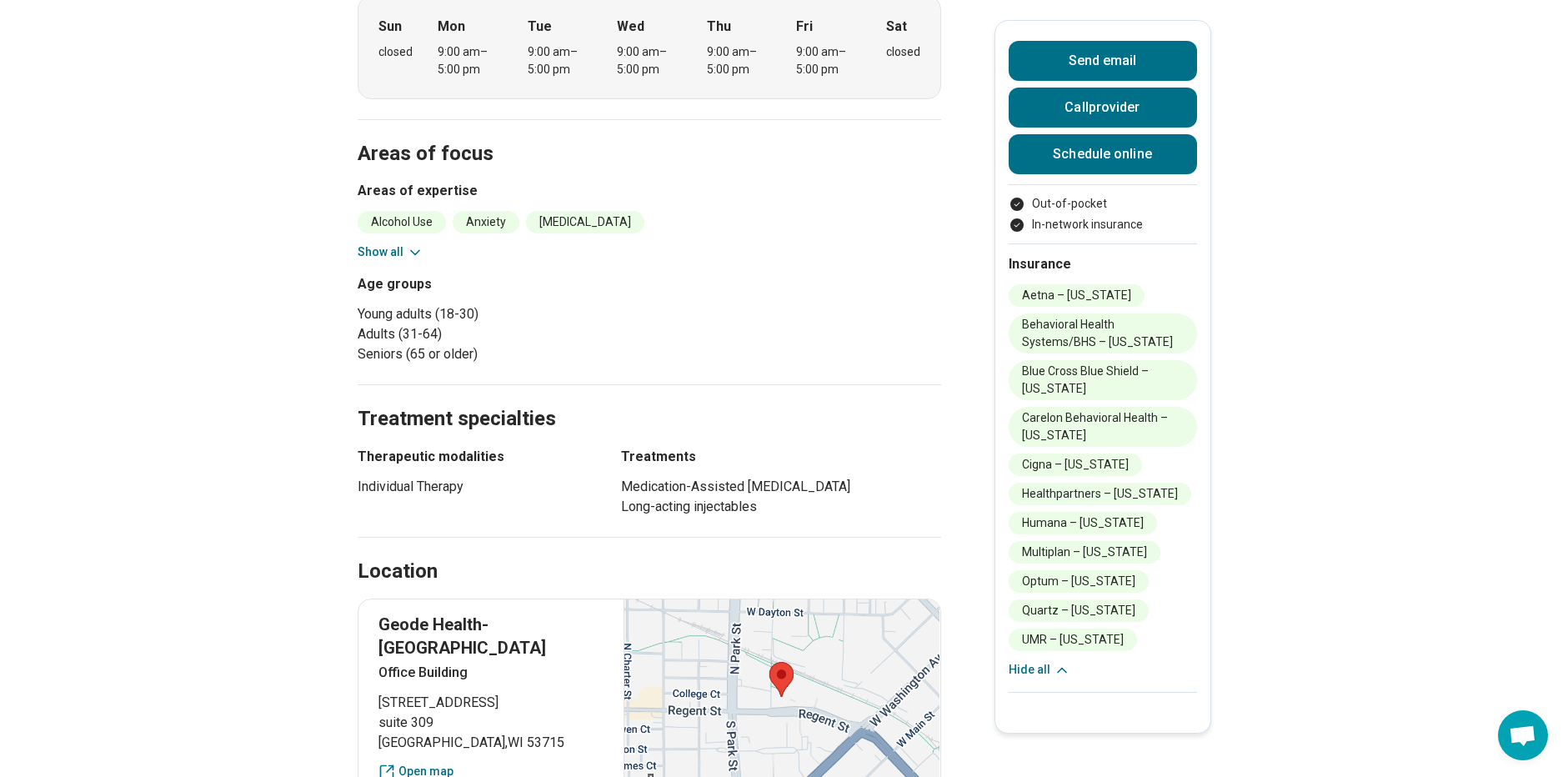
scroll to position [667, 0]
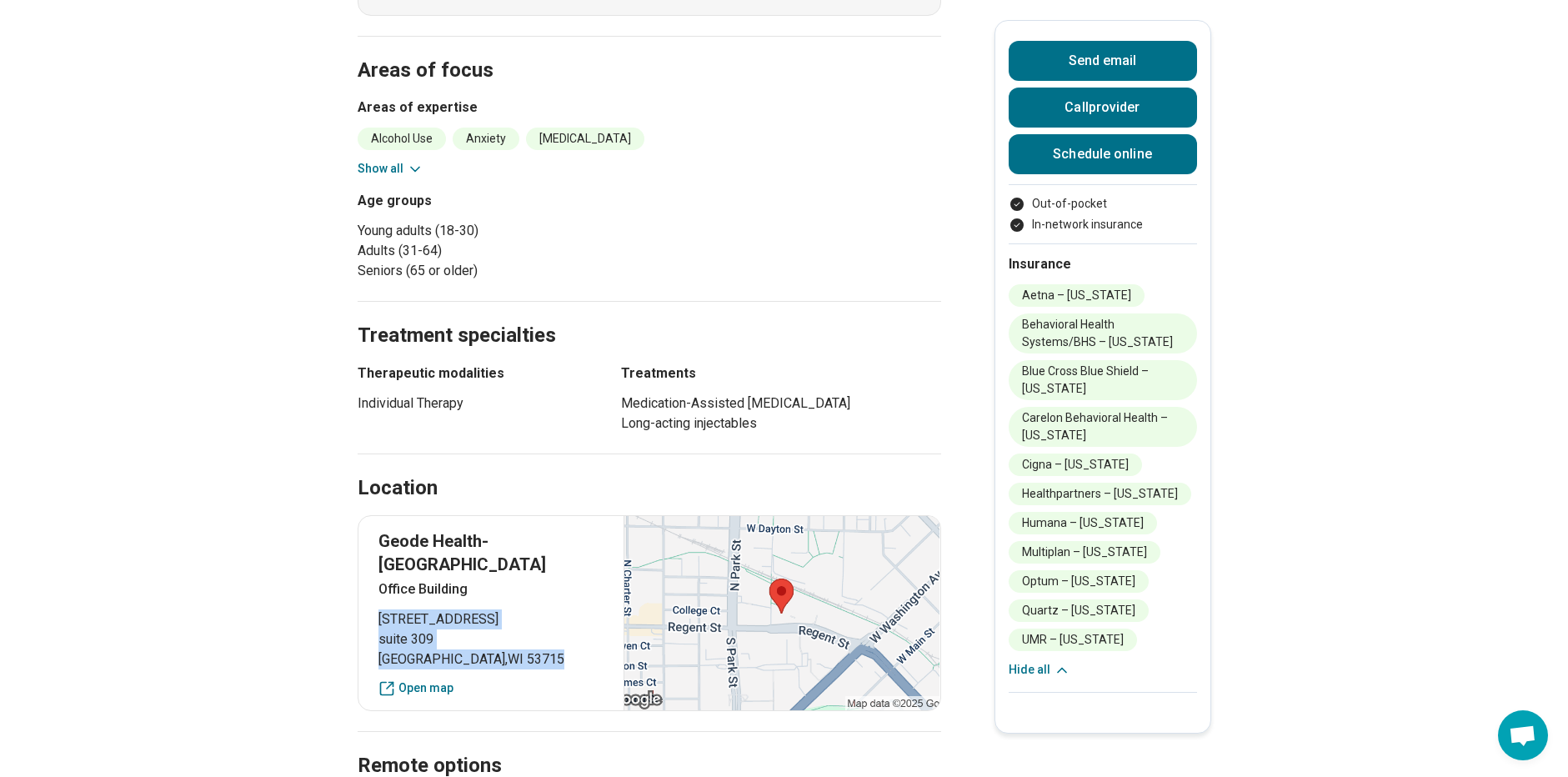
drag, startPoint x: 409, startPoint y: 596, endPoint x: 510, endPoint y: 630, distance: 106.6
click at [510, 630] on div "Geode Health-[GEOGRAPHIC_DATA] [STREET_ADDRESS] Open map" at bounding box center [650, 614] width 583 height 196
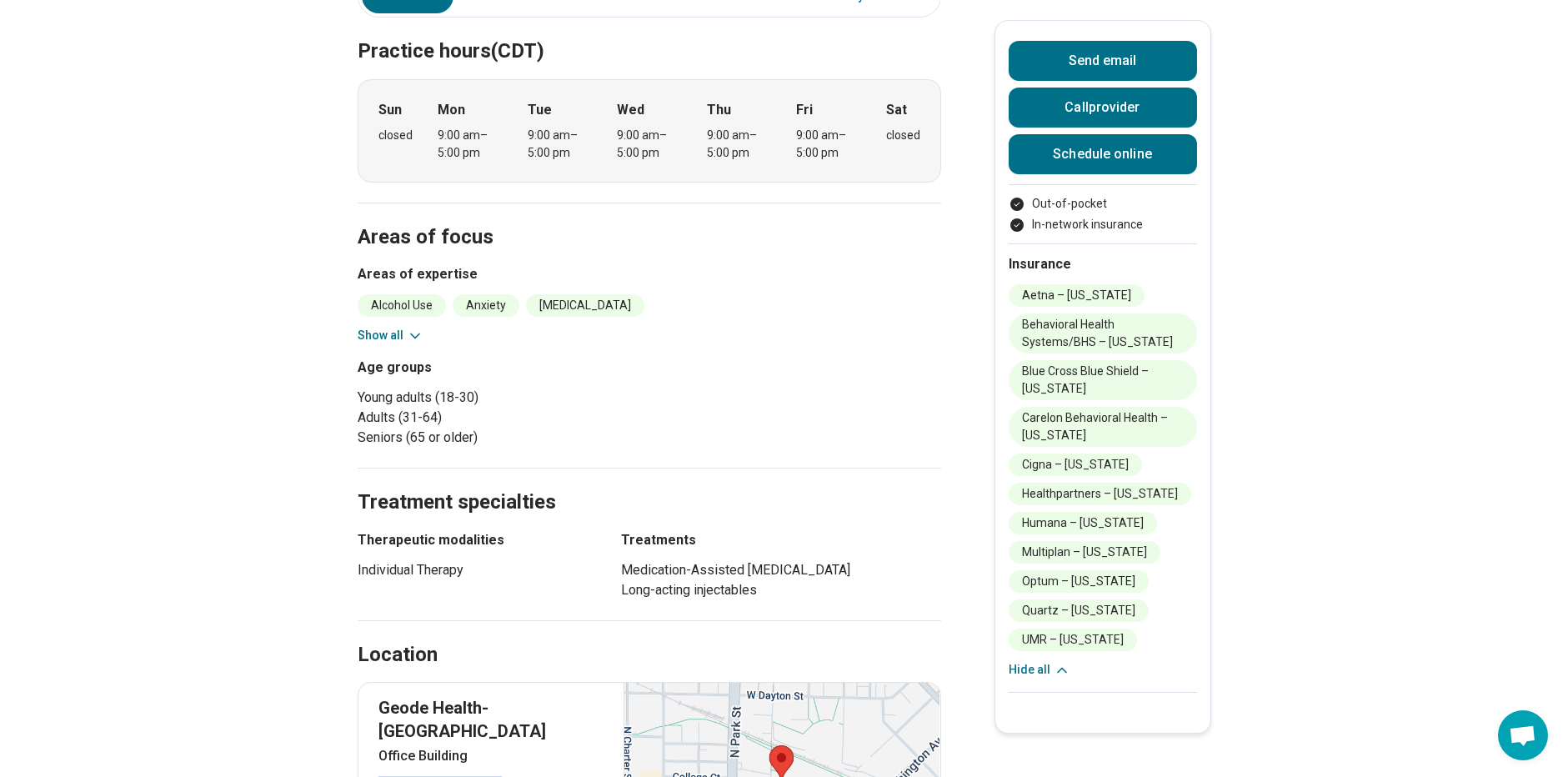
scroll to position [251, 0]
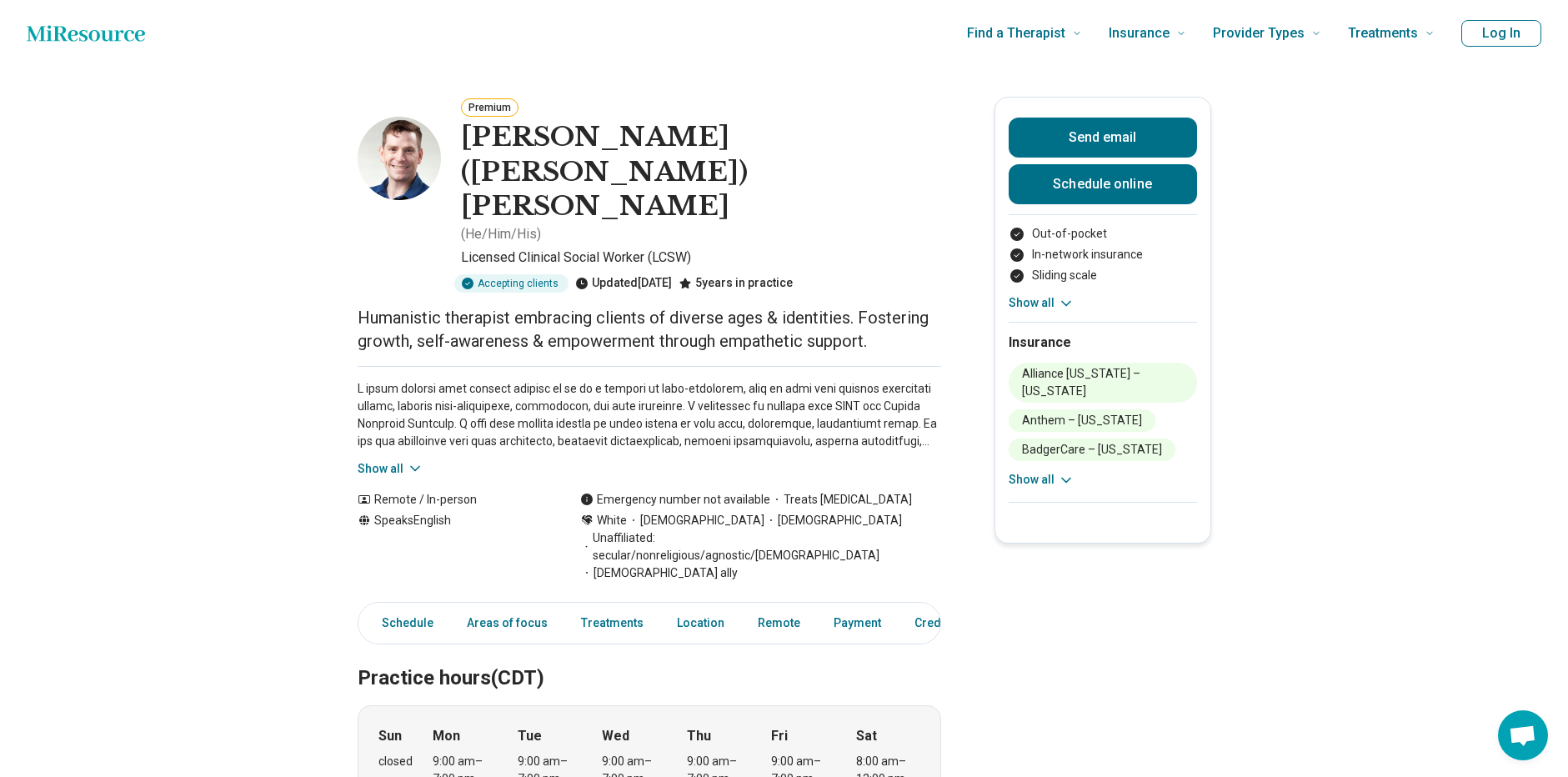
click at [1045, 299] on button "Show all" at bounding box center [1041, 303] width 66 height 18
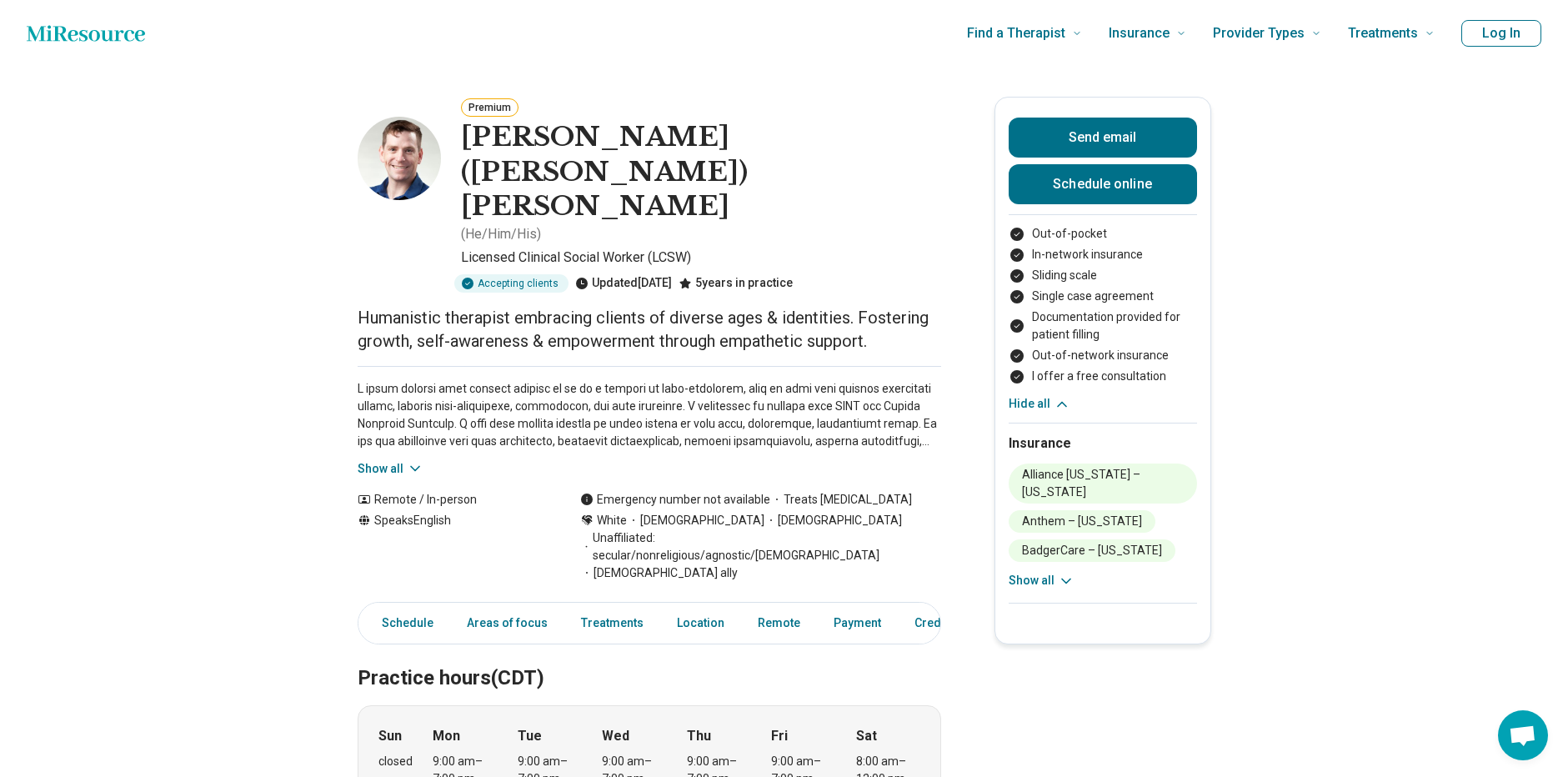
click at [1044, 583] on button "Show all" at bounding box center [1041, 581] width 66 height 18
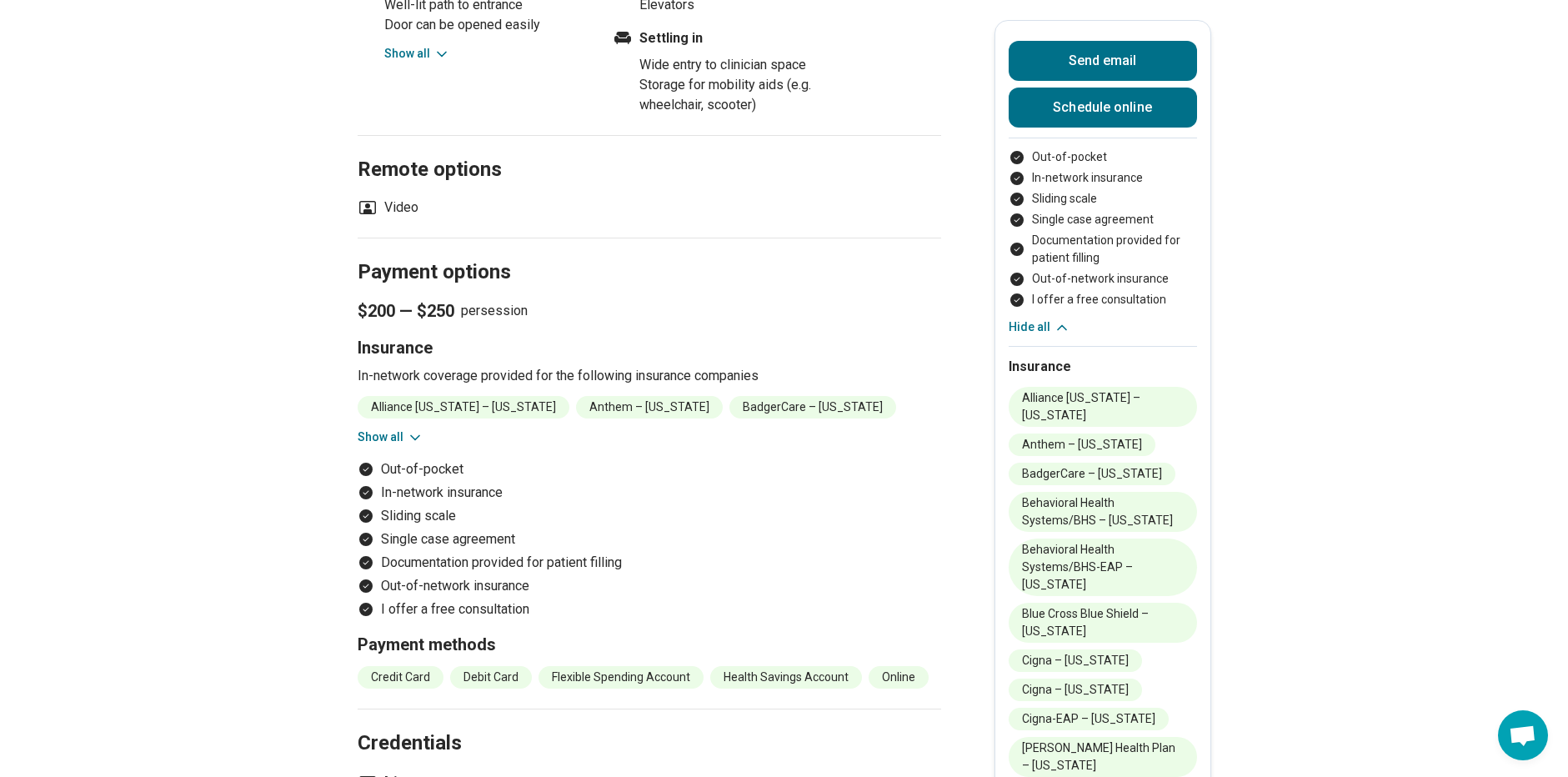
scroll to position [1668, 0]
